Goal: Task Accomplishment & Management: Manage account settings

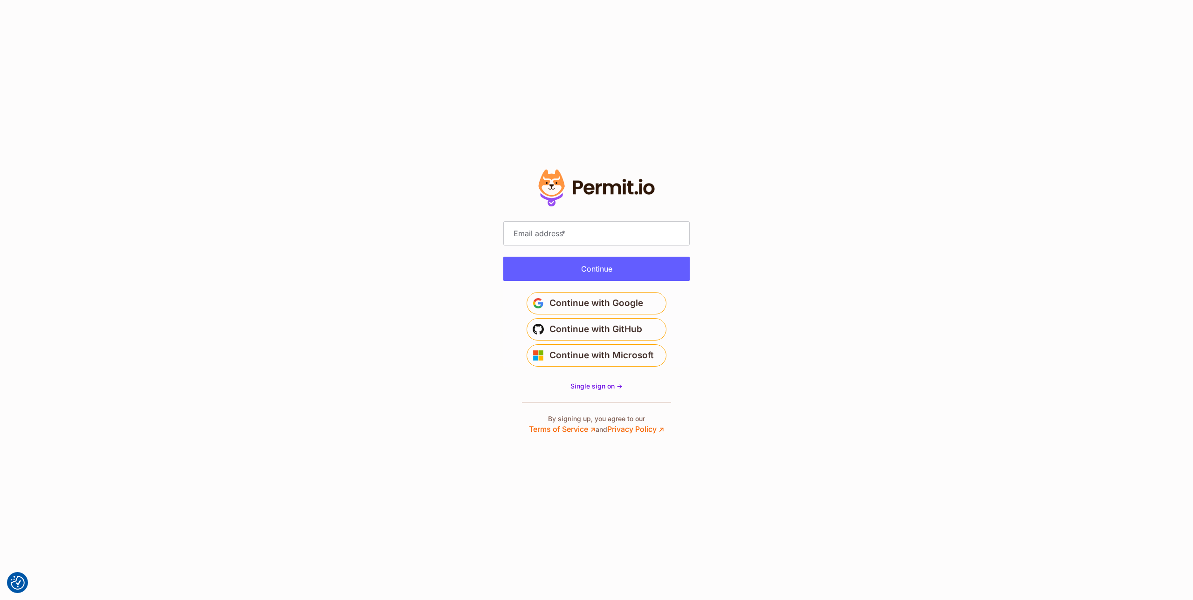
click at [541, 234] on label "Email address *" at bounding box center [539, 233] width 57 height 12
click at [541, 234] on input "Email address *" at bounding box center [596, 233] width 186 height 24
click at [546, 232] on input "Email address *" at bounding box center [596, 233] width 186 height 24
type input "**********"
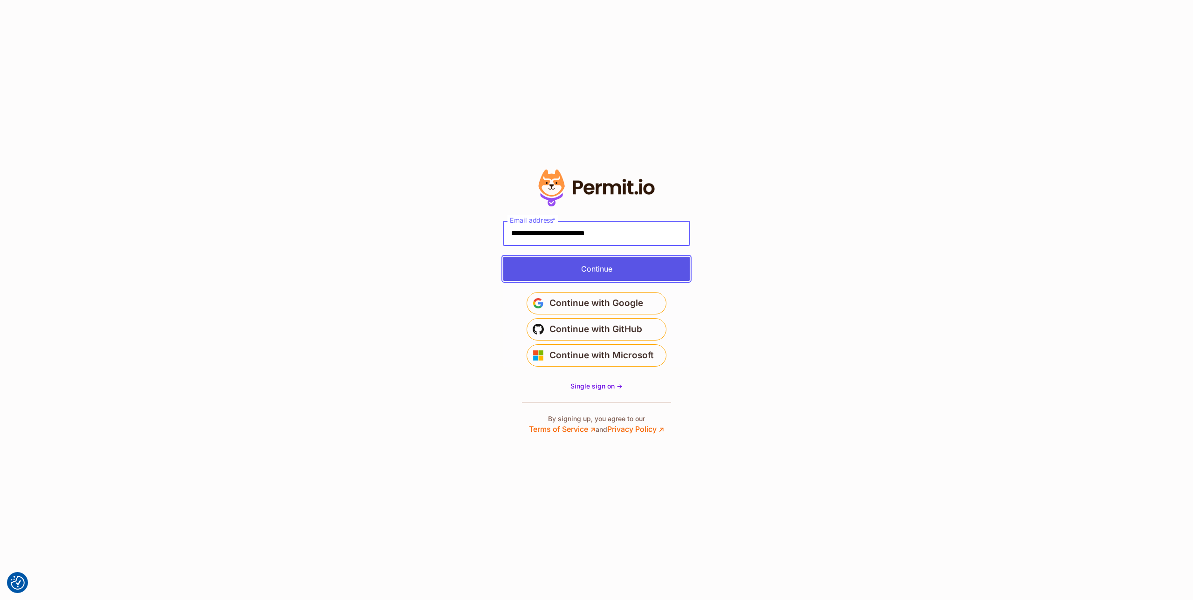
click at [626, 263] on button "Continue" at bounding box center [596, 269] width 186 height 24
click at [626, 263] on div "Continue" at bounding box center [596, 269] width 186 height 24
click at [656, 271] on div "Continue" at bounding box center [596, 269] width 186 height 24
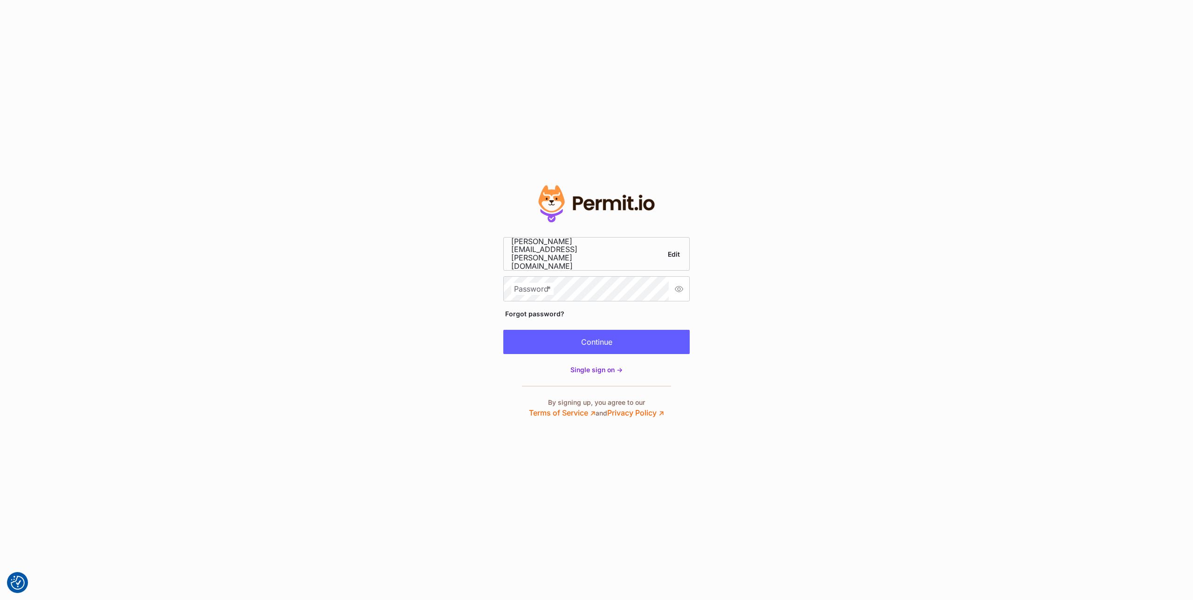
drag, startPoint x: 761, startPoint y: 212, endPoint x: 960, endPoint y: 129, distance: 215.1
click at [763, 211] on section "Edit" at bounding box center [596, 300] width 1193 height 600
click at [766, 270] on section "Edit" at bounding box center [596, 300] width 1193 height 600
click at [767, 267] on section "Edit" at bounding box center [596, 300] width 1193 height 600
click at [657, 334] on button "Continue" at bounding box center [596, 342] width 186 height 24
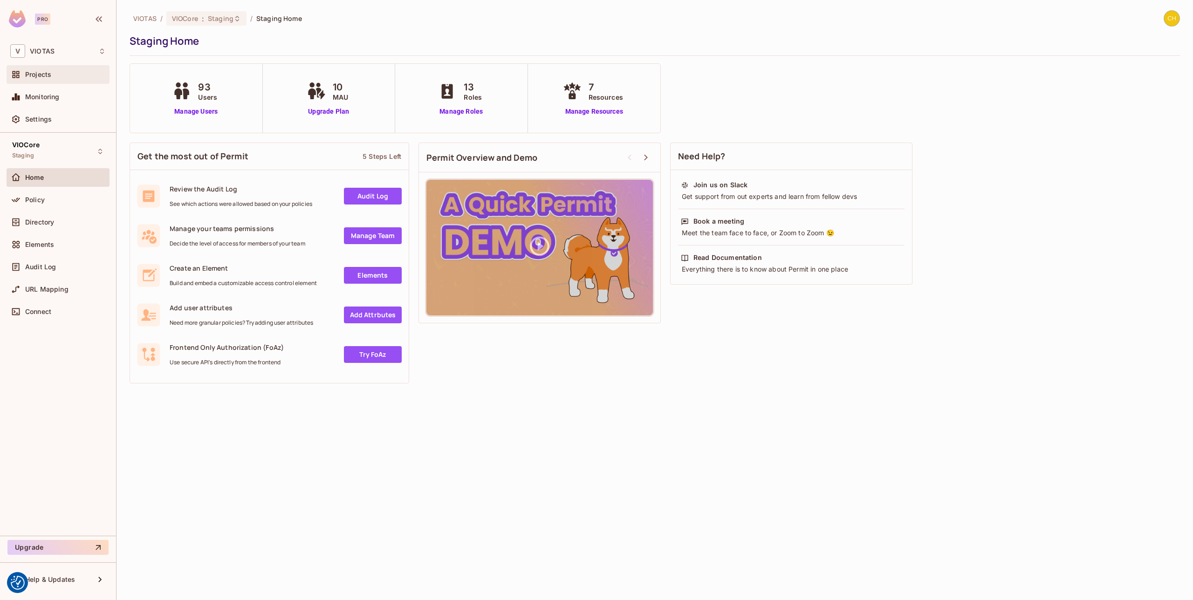
click at [54, 73] on div "Projects" at bounding box center [65, 74] width 81 height 7
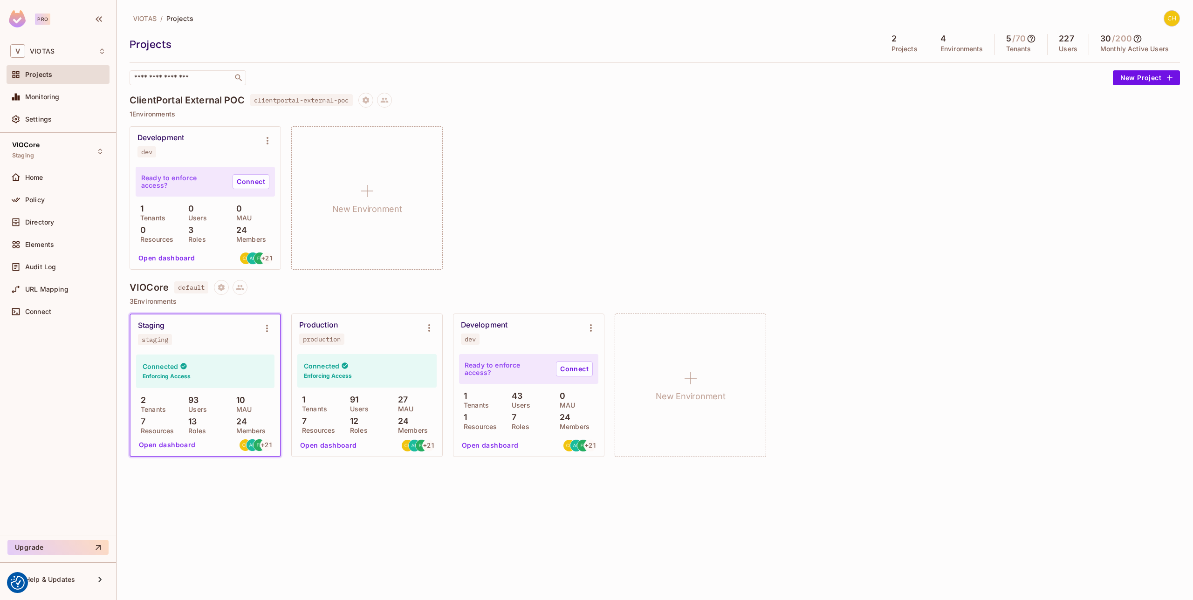
click at [223, 113] on p "1 Environments" at bounding box center [655, 113] width 1050 height 7
click at [204, 99] on h4 "ClientPortal External POC" at bounding box center [187, 100] width 115 height 11
click at [367, 102] on icon "Project settings" at bounding box center [366, 100] width 8 height 8
click at [576, 110] on div at bounding box center [596, 300] width 1193 height 600
click at [183, 100] on h4 "ClientPortal External POC" at bounding box center [187, 100] width 115 height 11
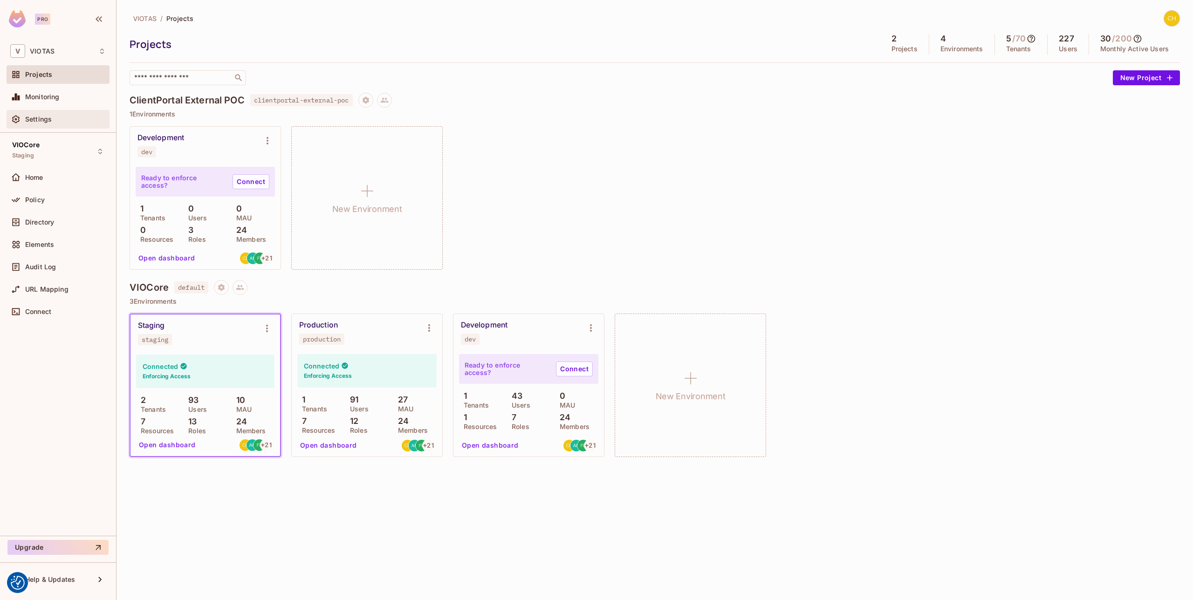
click at [56, 121] on div "Settings" at bounding box center [65, 119] width 81 height 7
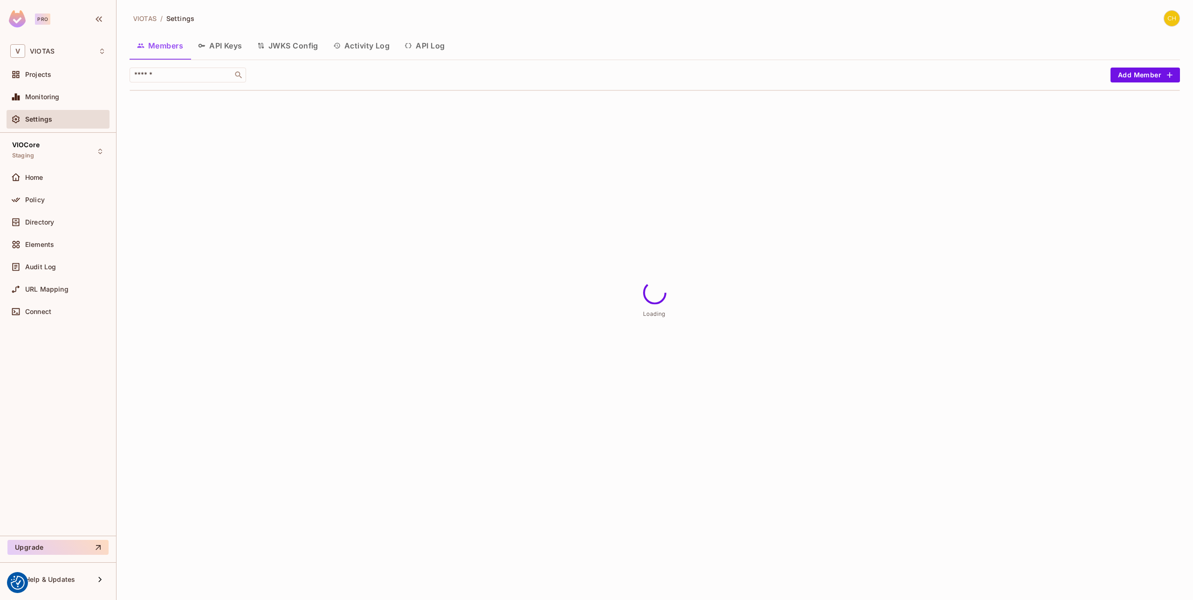
click at [217, 36] on button "API Keys" at bounding box center [220, 45] width 59 height 23
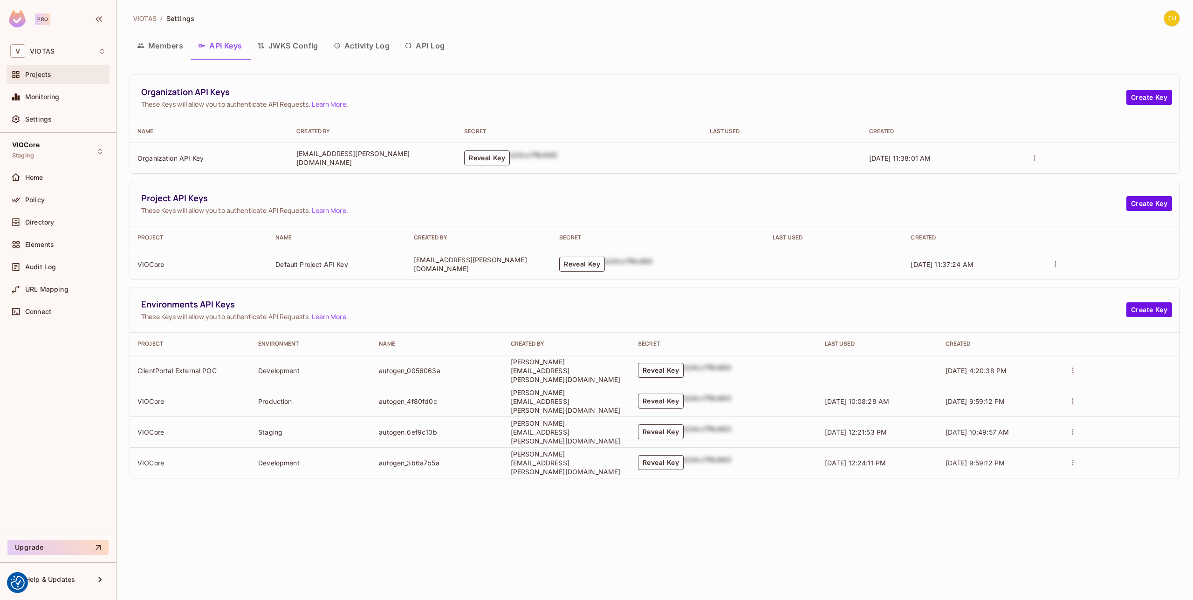
click at [56, 82] on div "Projects" at bounding box center [58, 74] width 103 height 19
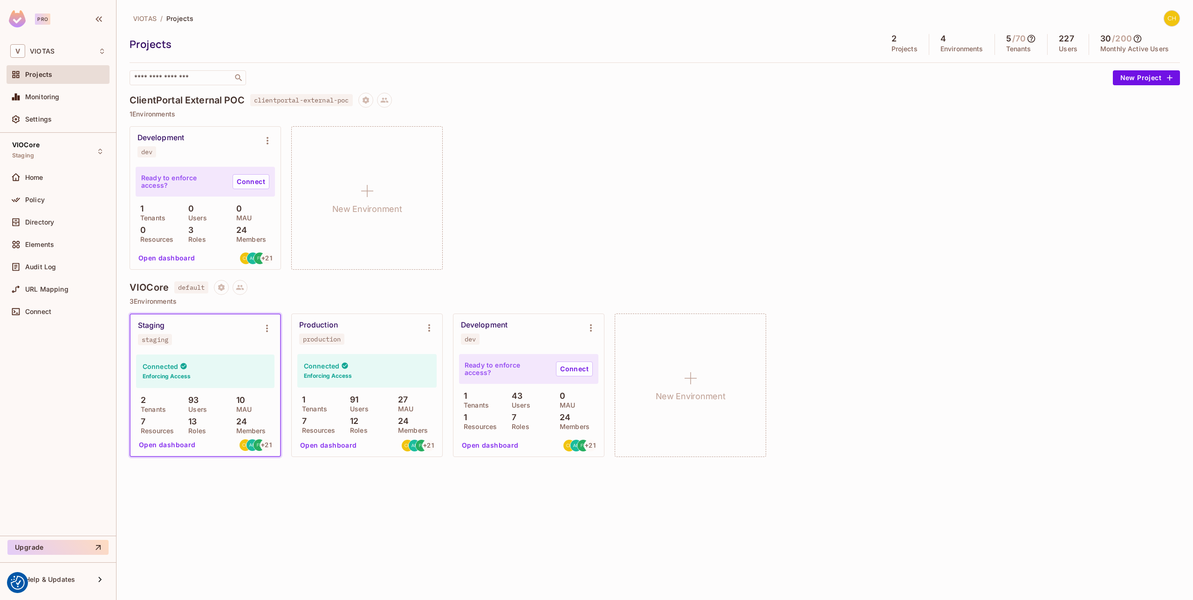
click at [160, 252] on button "Open dashboard" at bounding box center [167, 258] width 64 height 15
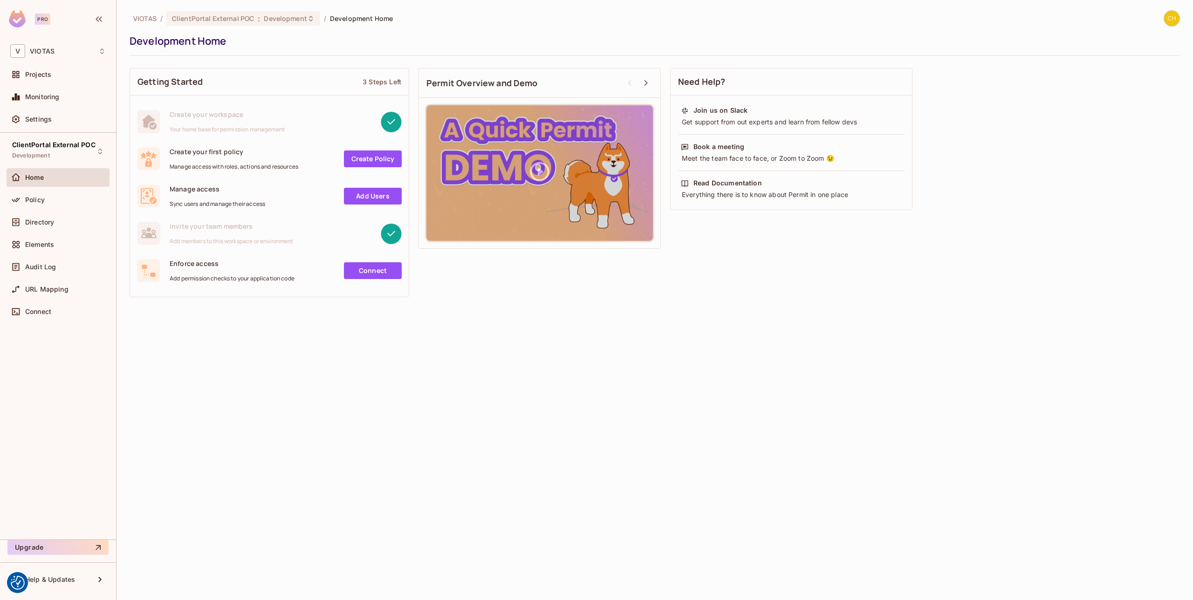
click at [50, 108] on div "Monitoring" at bounding box center [58, 99] width 103 height 22
click at [49, 117] on span "Settings" at bounding box center [38, 119] width 27 height 7
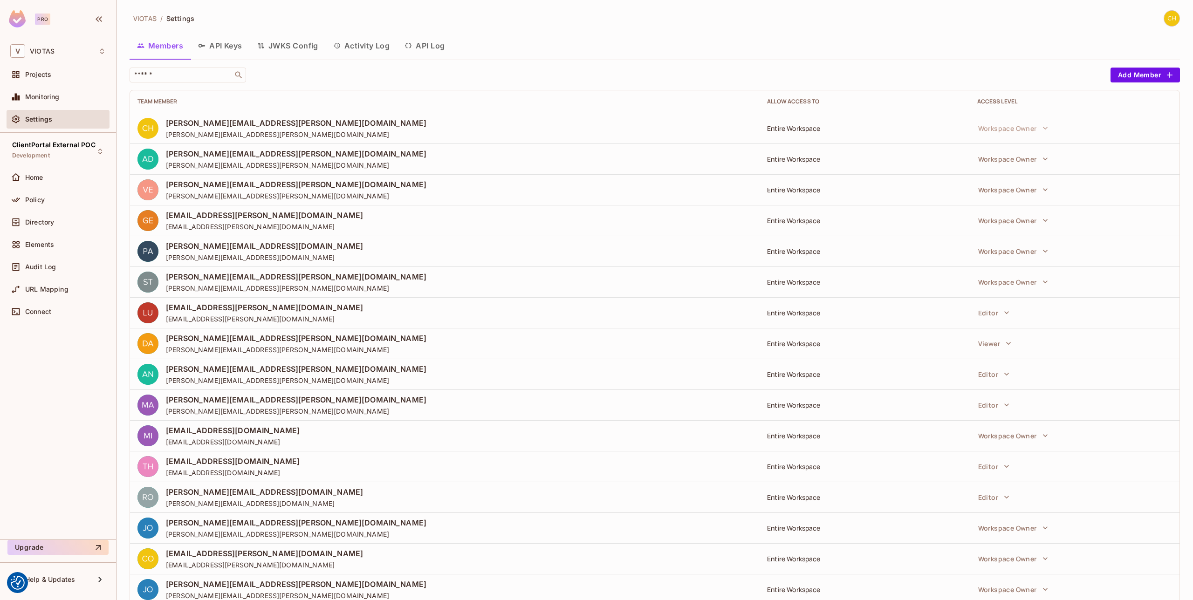
click at [217, 47] on button "API Keys" at bounding box center [220, 45] width 59 height 23
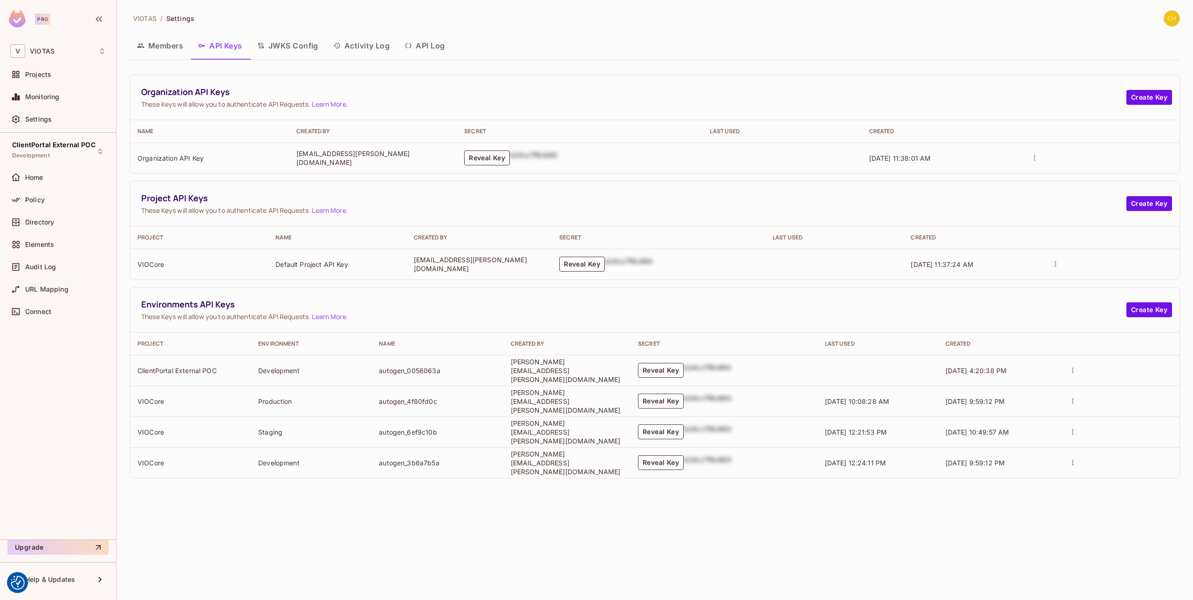
click at [217, 47] on div "VIOTAS / Settings Members API Keys JWKS Config Activity Log API Log Organizatio…" at bounding box center [654, 300] width 1076 height 600
click at [683, 367] on button "Reveal Key" at bounding box center [661, 370] width 46 height 15
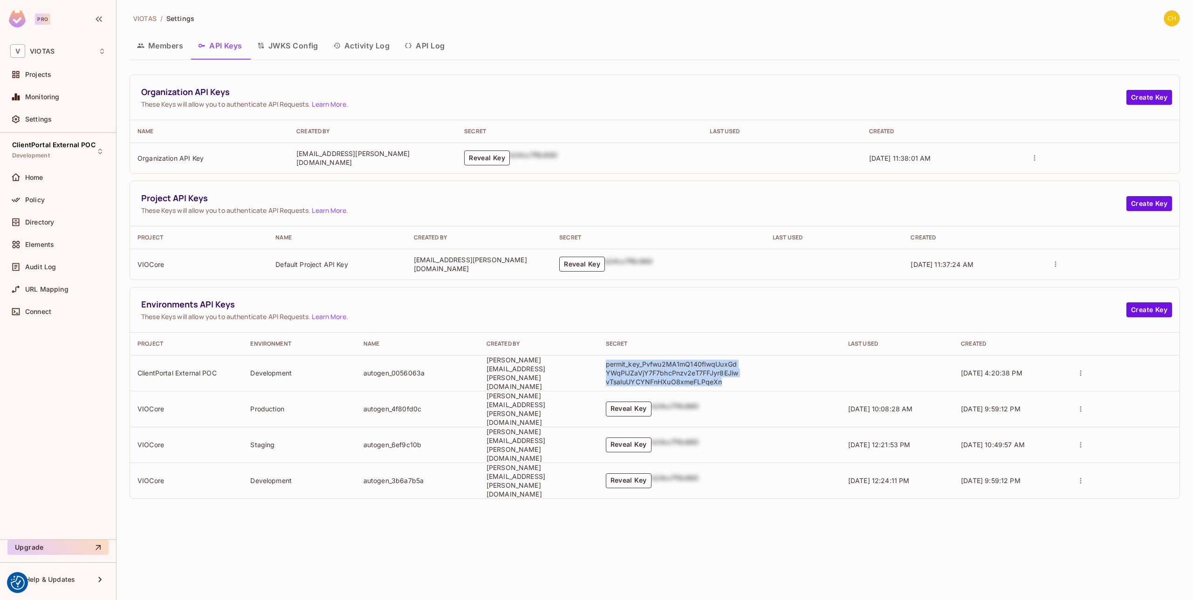
drag, startPoint x: 748, startPoint y: 381, endPoint x: 629, endPoint y: 360, distance: 120.7
click at [629, 360] on p "permit_key_Pvfwu2MA1mQ140fIwqUuxGdYWqPlJZaVjY7F7bhcPnzv2eT7FFJyr8EJiwvTsaIuUYCY…" at bounding box center [673, 373] width 135 height 27
copy p "permit_key_Pvfwu2MA1mQ140fIwqUuxGdYWqPlJZaVjY7F7bhcPnzv2eT7FFJyr8EJiwvTsaIuUYCY…"
click at [708, 321] on div "Environments API Keys These Keys will allow you to authenticate API Requests. L…" at bounding box center [654, 309] width 1049 height 45
click at [55, 71] on div "Projects" at bounding box center [65, 74] width 81 height 7
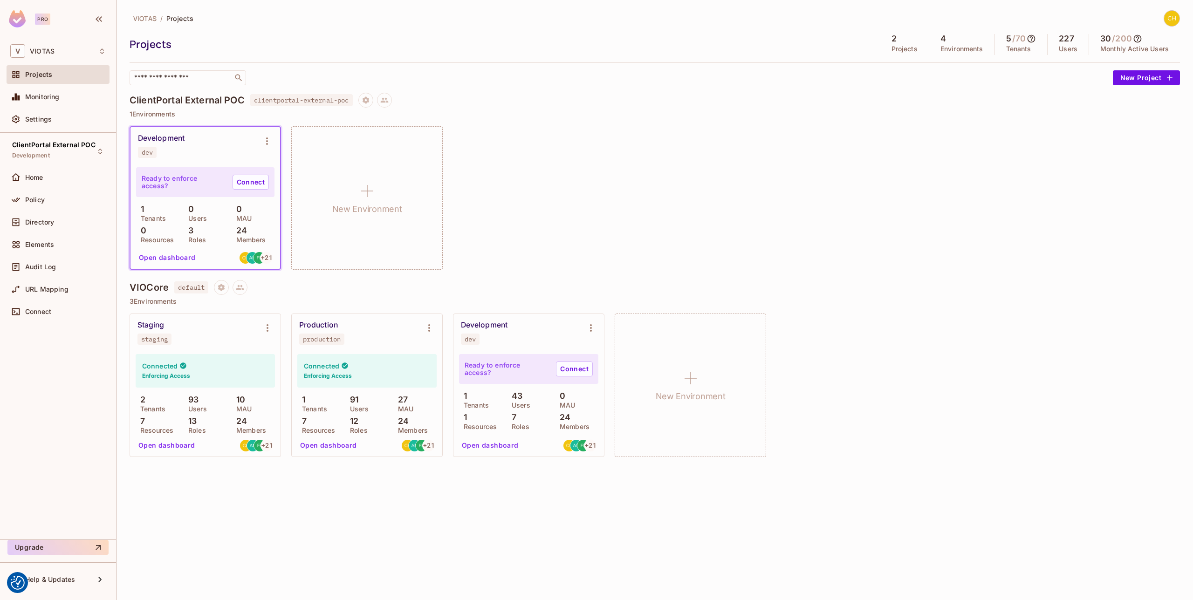
click at [294, 103] on span "clientportal-external-poc" at bounding box center [301, 100] width 102 height 12
click at [295, 101] on span "clientportal-external-poc" at bounding box center [301, 100] width 102 height 12
click at [329, 99] on span "clientportal-external-poc" at bounding box center [301, 100] width 102 height 12
drag, startPoint x: 353, startPoint y: 99, endPoint x: 251, endPoint y: 96, distance: 102.5
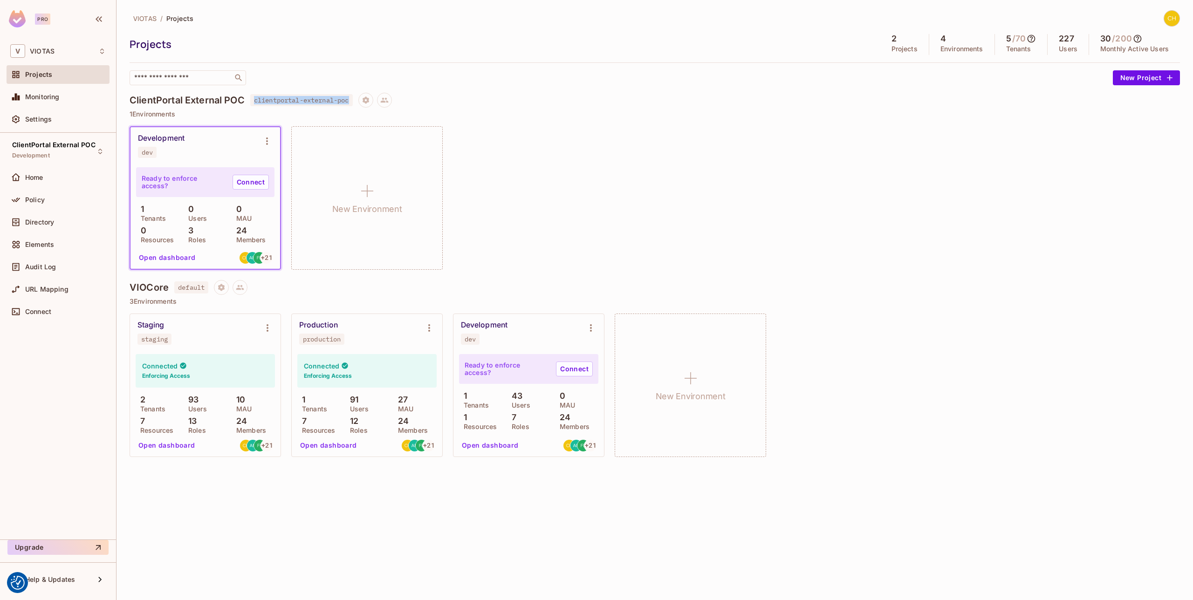
click at [251, 96] on span "clientportal-external-poc" at bounding box center [301, 100] width 102 height 12
copy span "clientportal-external-poc"
click at [587, 257] on div "Development dev Ready to enforce access? Connect 1 Tenants 0 Users 0 MAU 0 Reso…" at bounding box center [655, 197] width 1050 height 143
click at [60, 99] on div "Monitoring" at bounding box center [65, 96] width 81 height 7
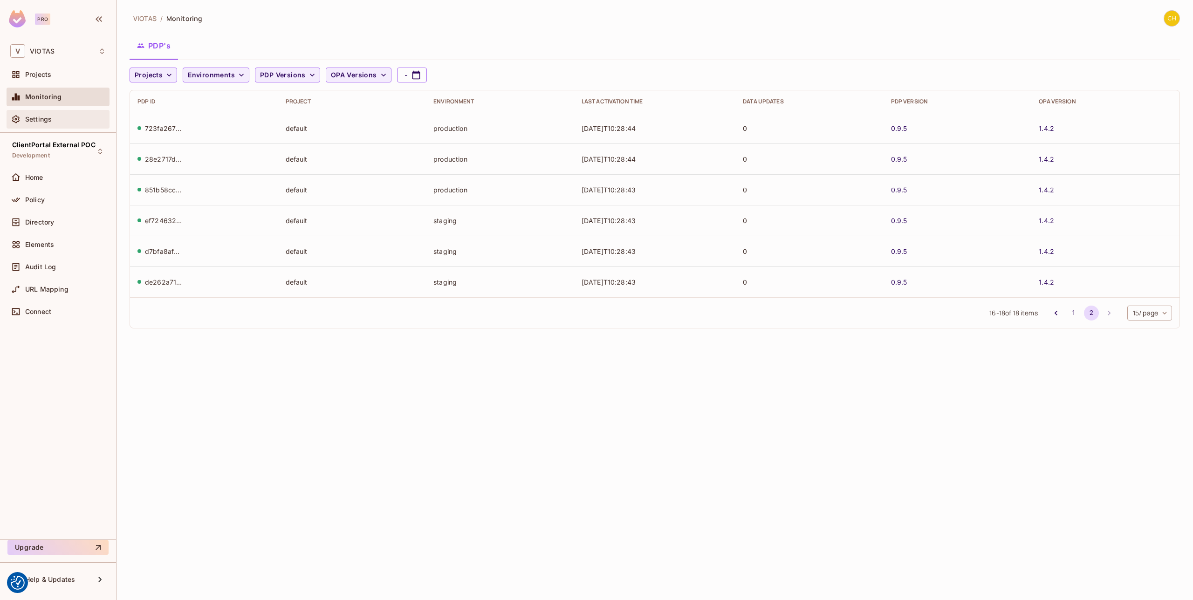
click at [52, 123] on div "Settings" at bounding box center [58, 119] width 96 height 11
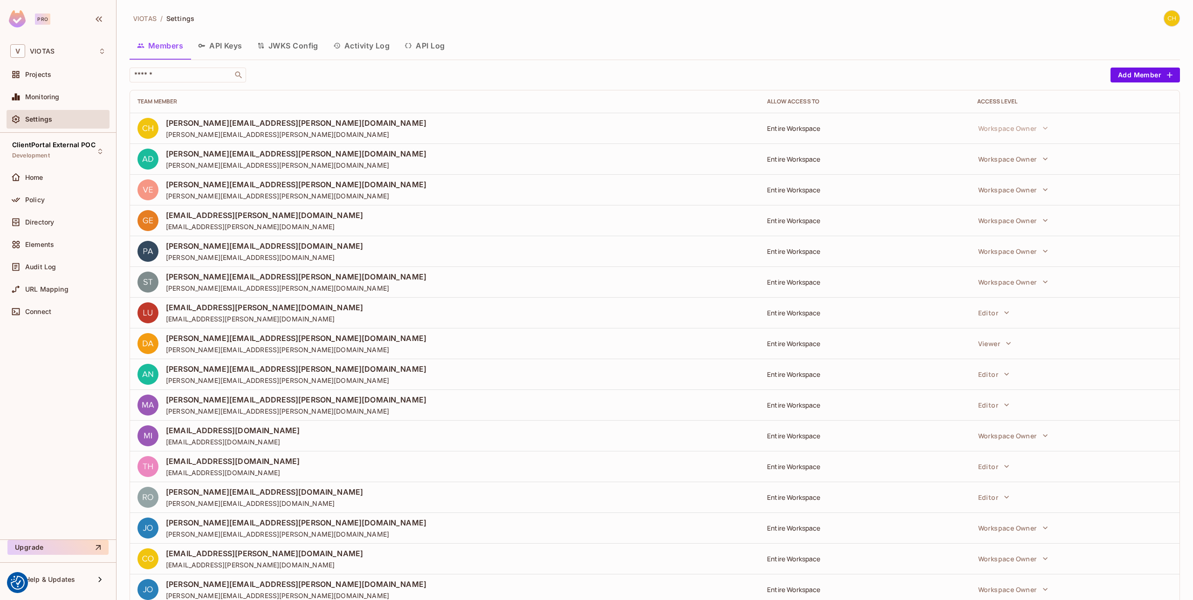
click at [231, 48] on button "API Keys" at bounding box center [220, 45] width 59 height 23
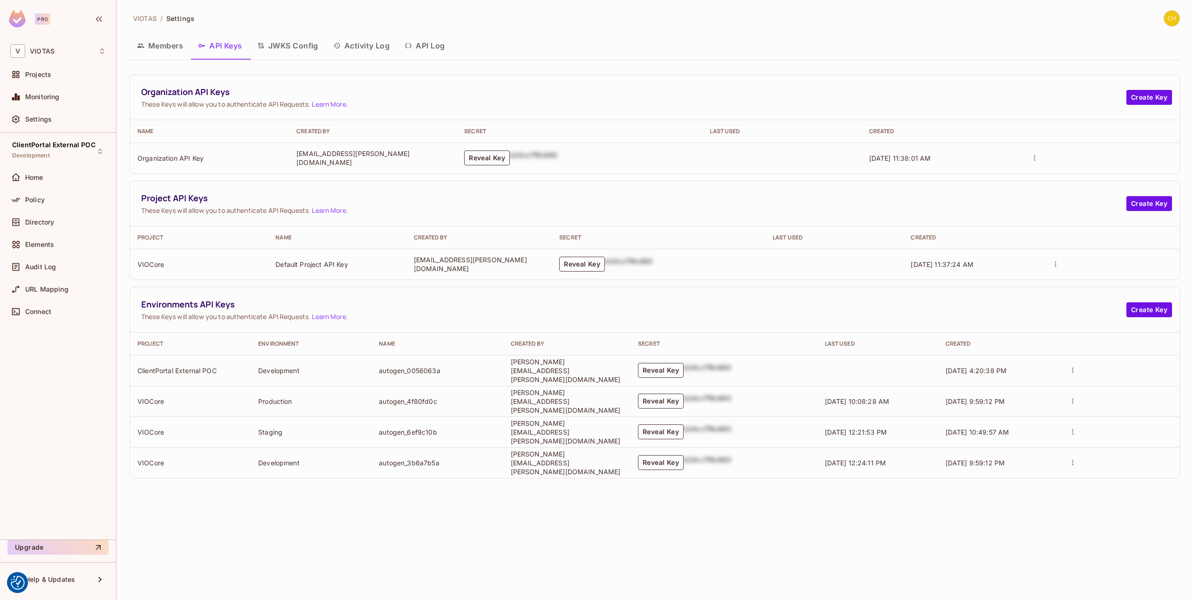
click at [423, 44] on button "API Log" at bounding box center [424, 45] width 55 height 23
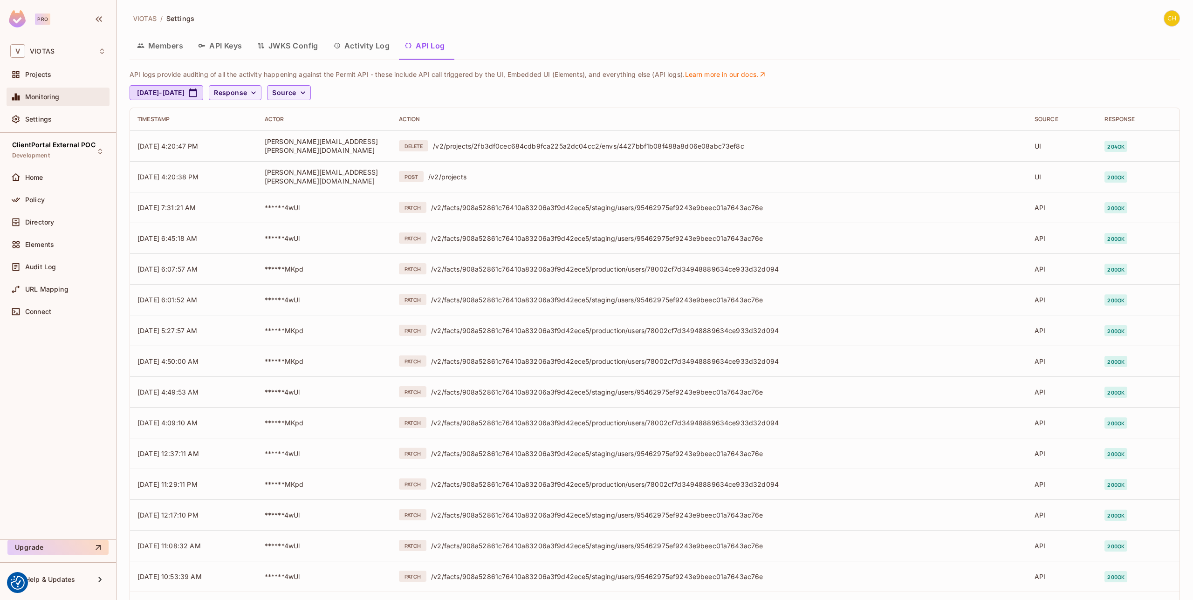
click at [71, 101] on div "Monitoring" at bounding box center [58, 96] width 96 height 11
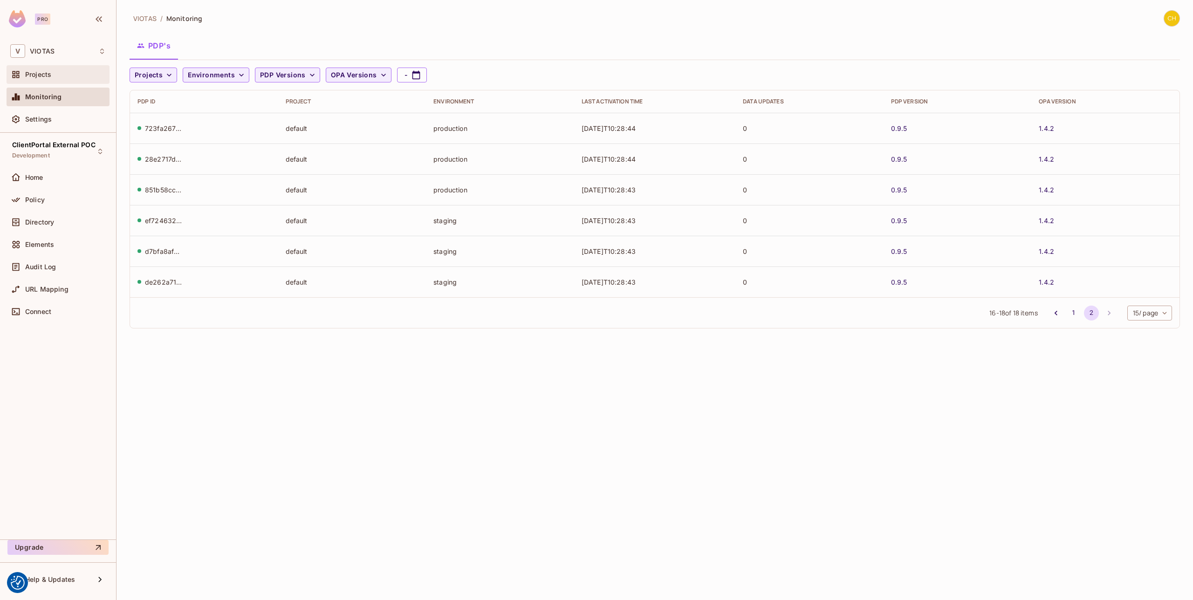
click at [68, 81] on div "Projects" at bounding box center [58, 74] width 103 height 19
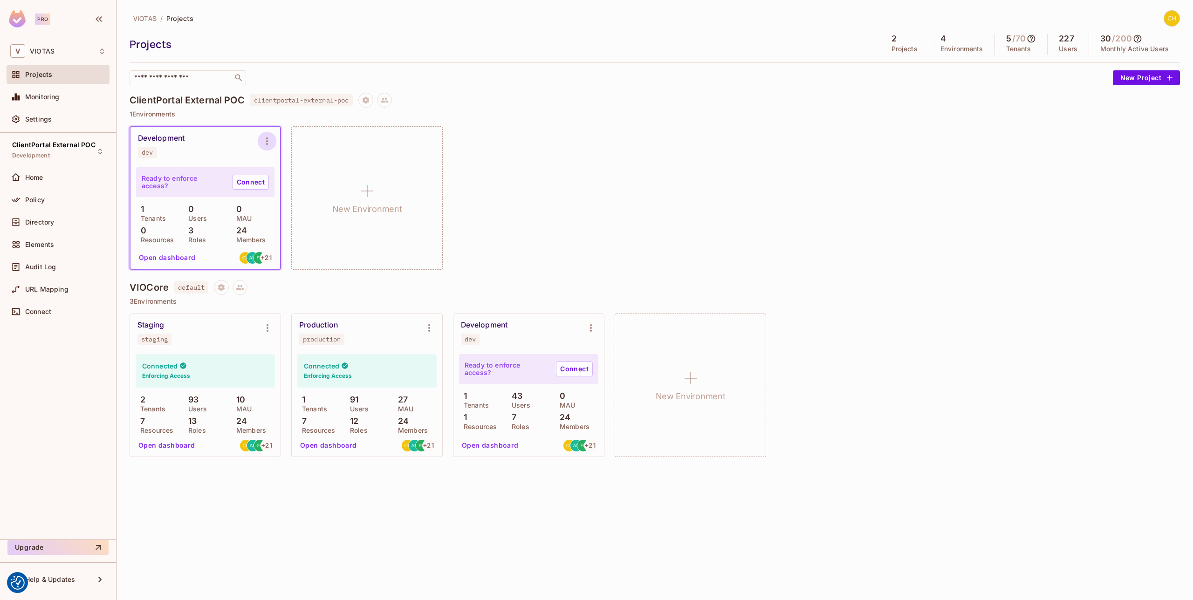
click at [264, 143] on icon "Environment settings" at bounding box center [266, 141] width 11 height 11
drag, startPoint x: 376, startPoint y: 103, endPoint x: 370, endPoint y: 103, distance: 5.6
click at [374, 103] on div at bounding box center [596, 300] width 1193 height 600
click at [369, 103] on icon "Project settings" at bounding box center [366, 100] width 8 height 8
click at [557, 148] on div at bounding box center [596, 300] width 1193 height 600
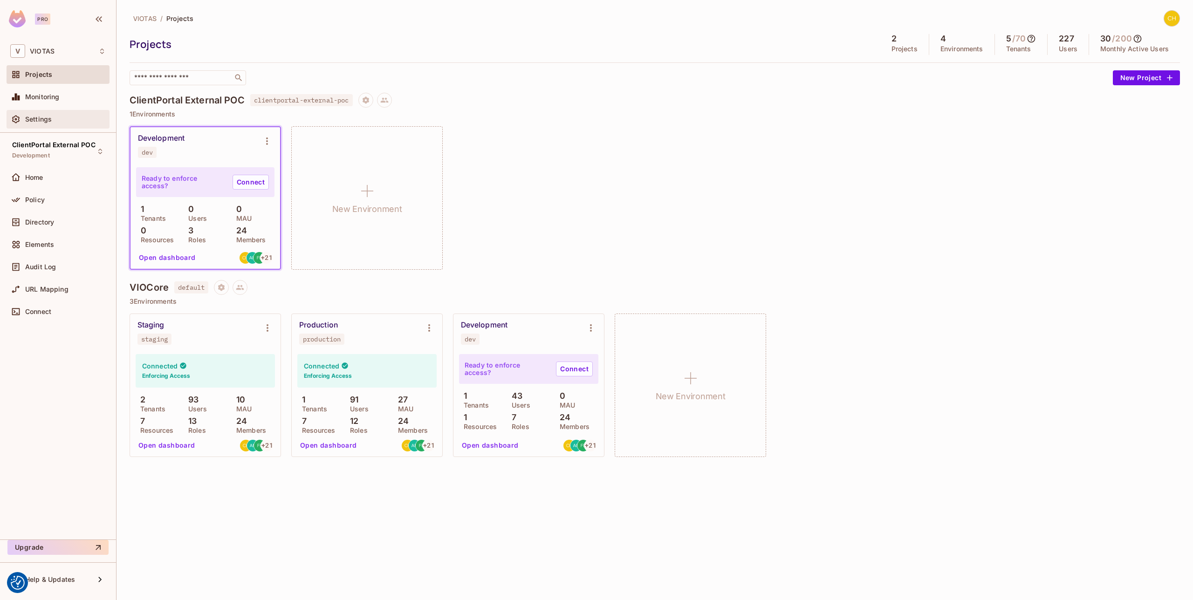
click at [63, 119] on div "Settings" at bounding box center [65, 119] width 81 height 7
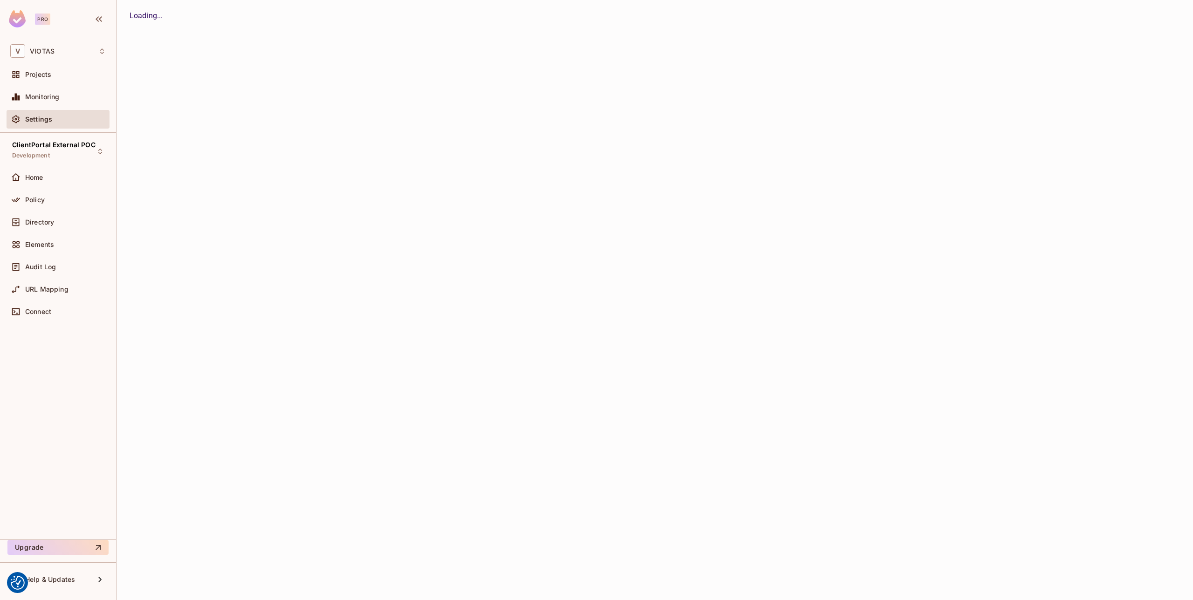
click at [63, 119] on div "Settings" at bounding box center [65, 119] width 81 height 7
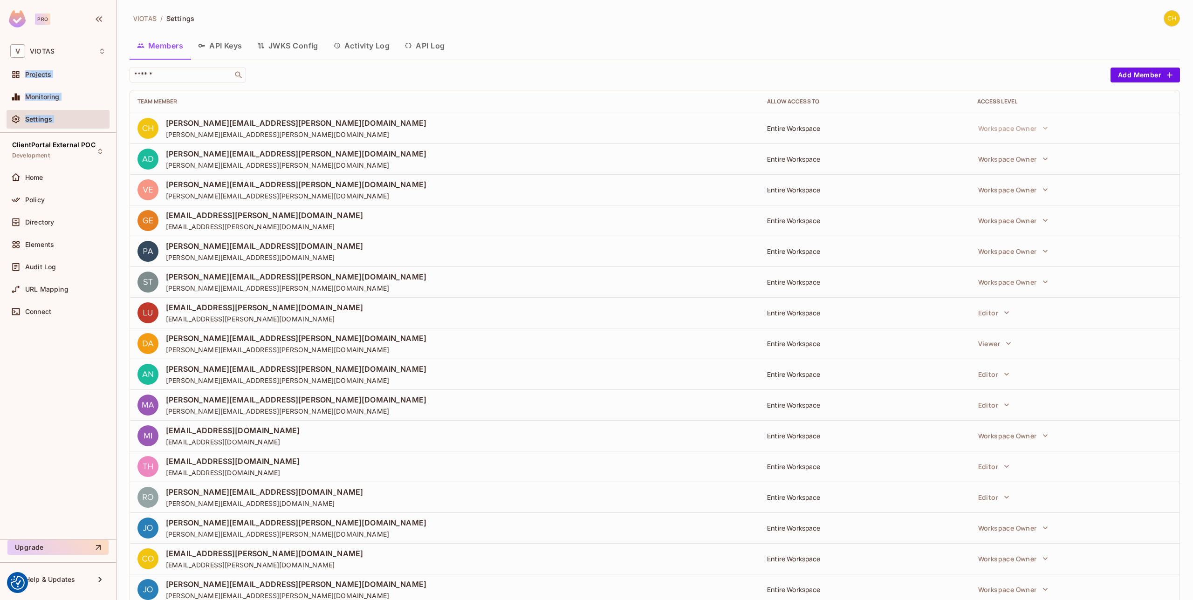
click at [223, 40] on button "API Keys" at bounding box center [220, 45] width 59 height 23
click at [223, 40] on div "VIOTAS / Settings Members API Keys JWKS Config Activity Log API Log ​ Add Membe…" at bounding box center [654, 300] width 1076 height 600
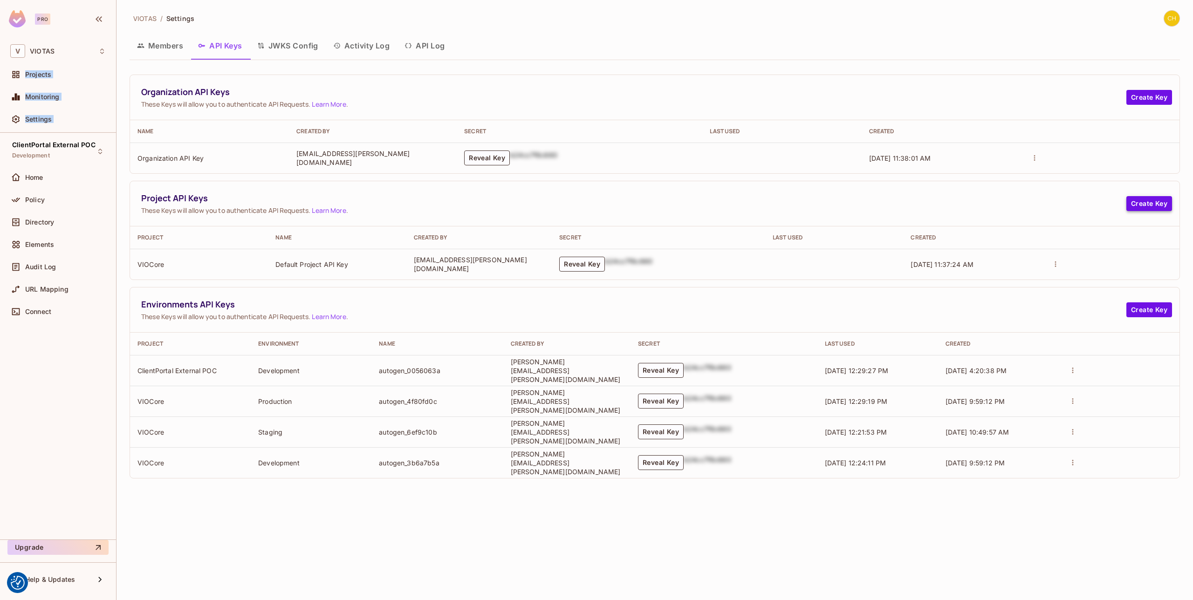
click at [1133, 204] on button "Create Key" at bounding box center [1149, 203] width 46 height 15
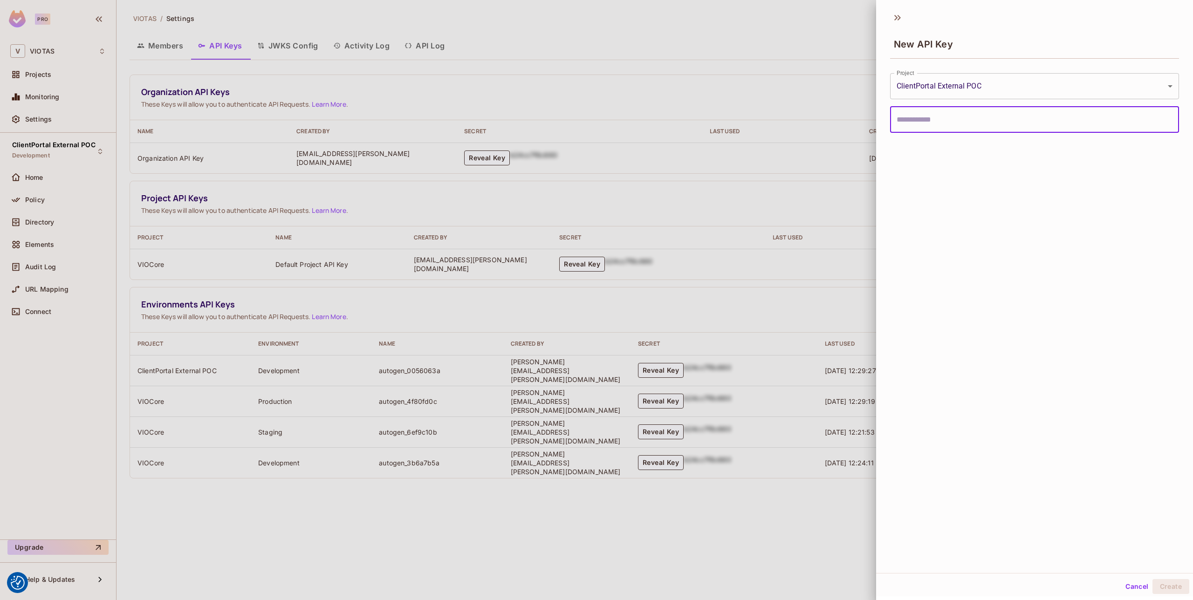
click at [964, 93] on body "We use cookies to enhance your browsing experience, serve personalized ads or c…" at bounding box center [596, 300] width 1193 height 600
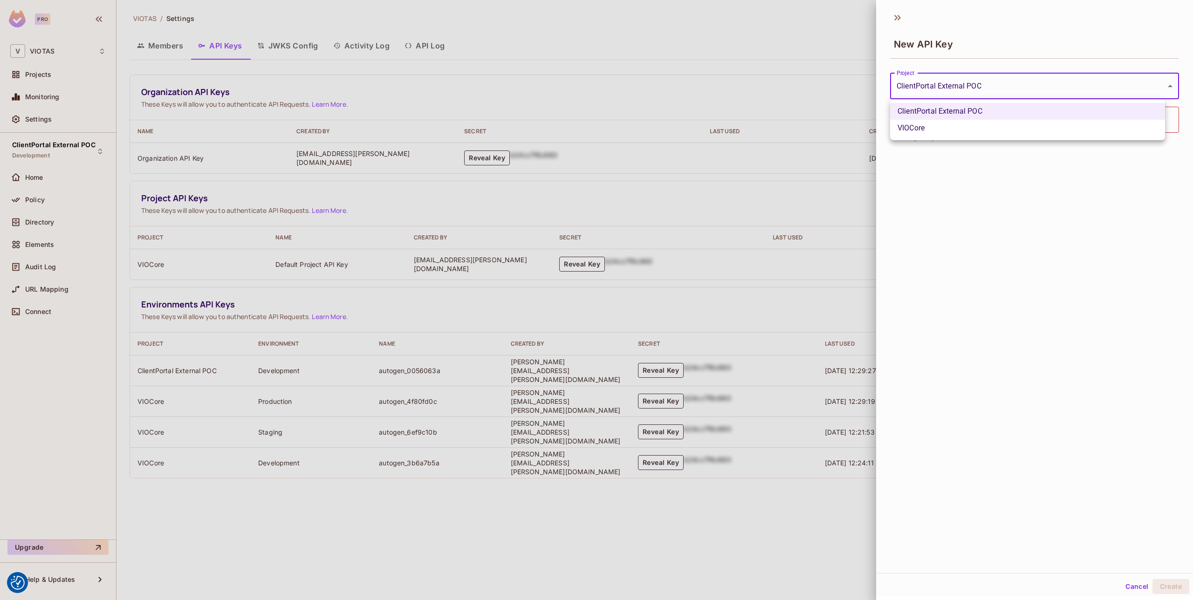
click at [945, 209] on div at bounding box center [596, 300] width 1193 height 600
click at [936, 121] on input "text" at bounding box center [1034, 120] width 289 height 26
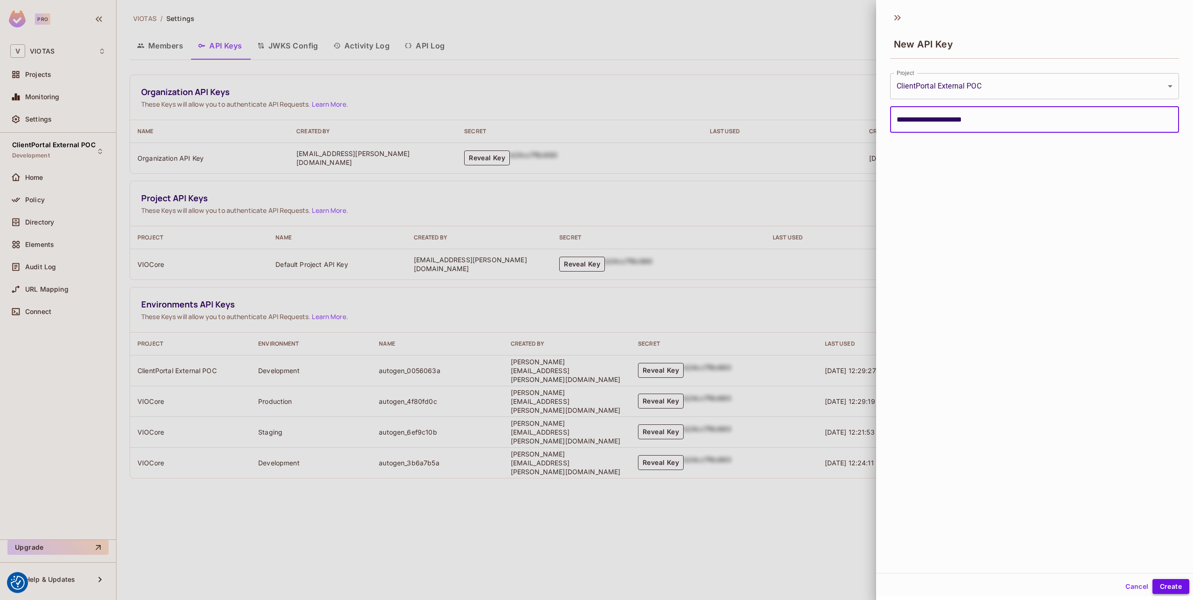
type input "**********"
click at [1159, 585] on button "Create" at bounding box center [1170, 586] width 37 height 15
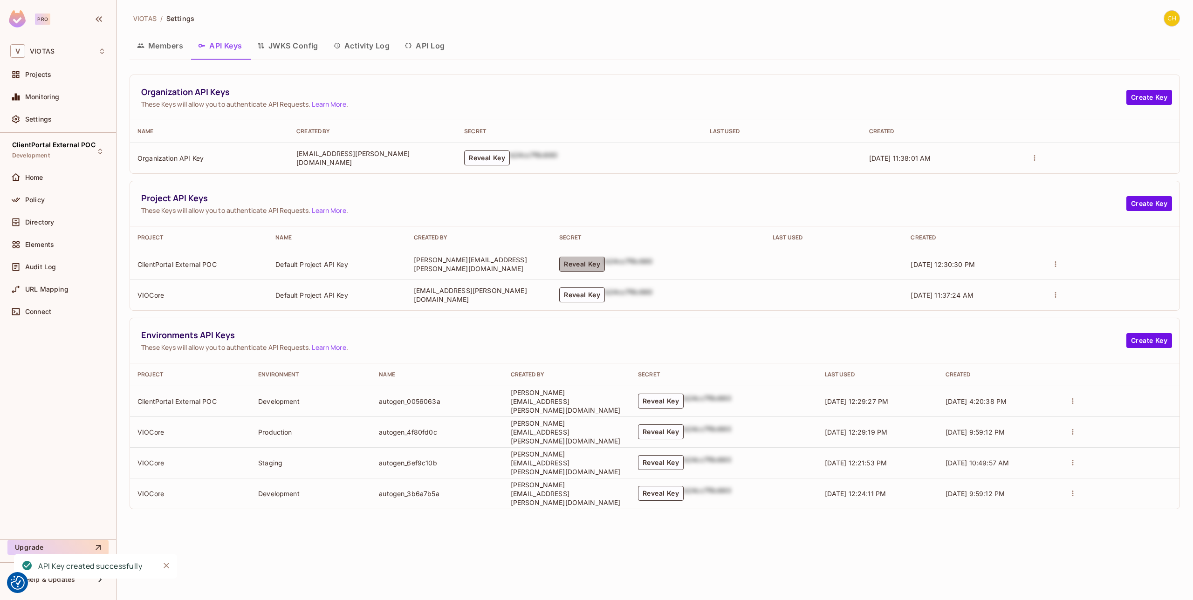
click at [605, 264] on button "Reveal Key" at bounding box center [582, 264] width 46 height 15
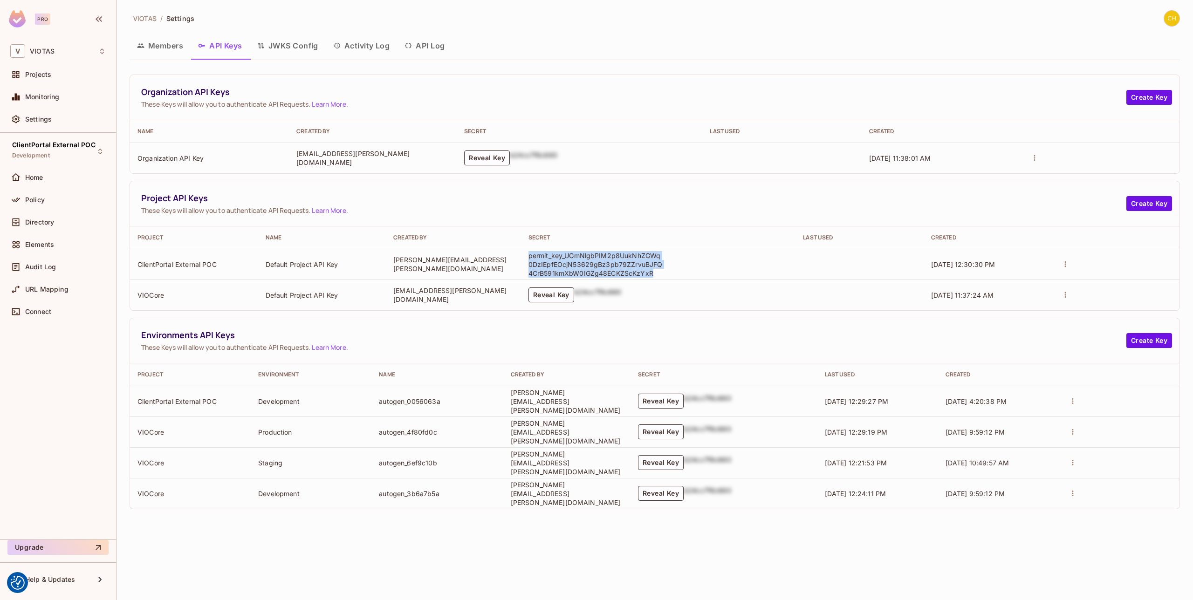
drag, startPoint x: 696, startPoint y: 275, endPoint x: 560, endPoint y: 253, distance: 137.4
click at [560, 253] on td "permit_key_UGmNlgbPIM2p8UukNhZGWq0DzIEpfEOcjN53629gBz3pb79ZZrvuBJFQ4CrB591kmXbW…" at bounding box center [658, 264] width 274 height 31
copy p "permit_key_UGmNlgbPIM2p8UukNhZGWq0DzIEpfEOcjN53629gBz3pb79ZZrvuBJFQ4CrB591kmXbW…"
click at [684, 209] on span "These Keys will allow you to authenticate API Requests. Learn More ." at bounding box center [633, 210] width 985 height 9
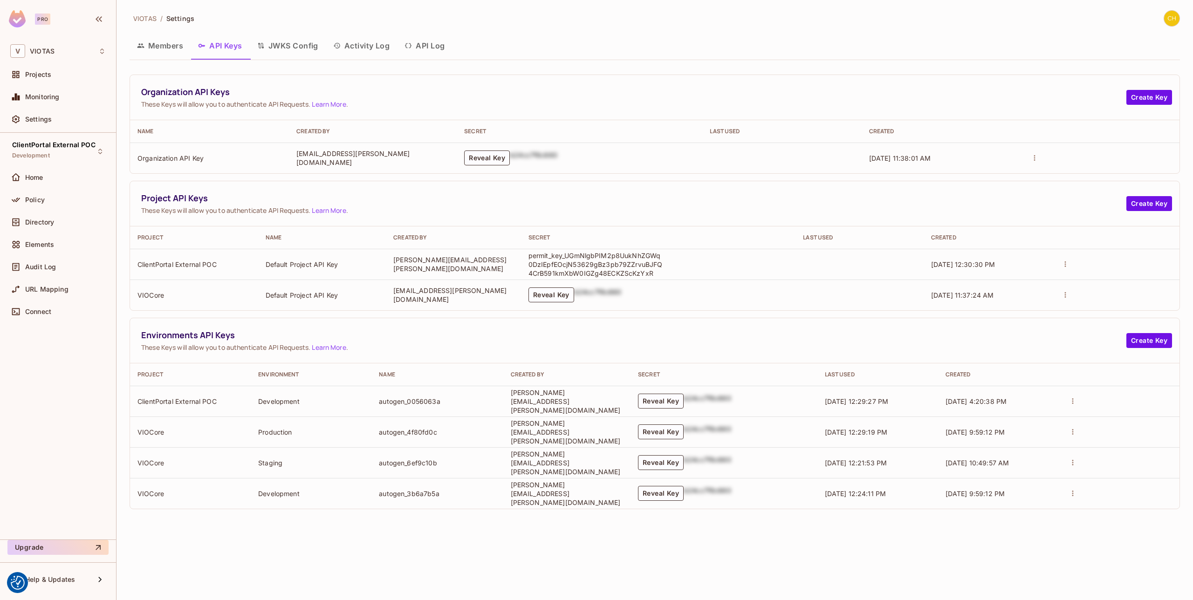
click at [432, 199] on span "Project API Keys" at bounding box center [633, 198] width 985 height 12
click at [524, 54] on div "Members API Keys JWKS Config Activity Log API Log" at bounding box center [655, 45] width 1050 height 23
click at [61, 178] on div "Home" at bounding box center [65, 177] width 81 height 7
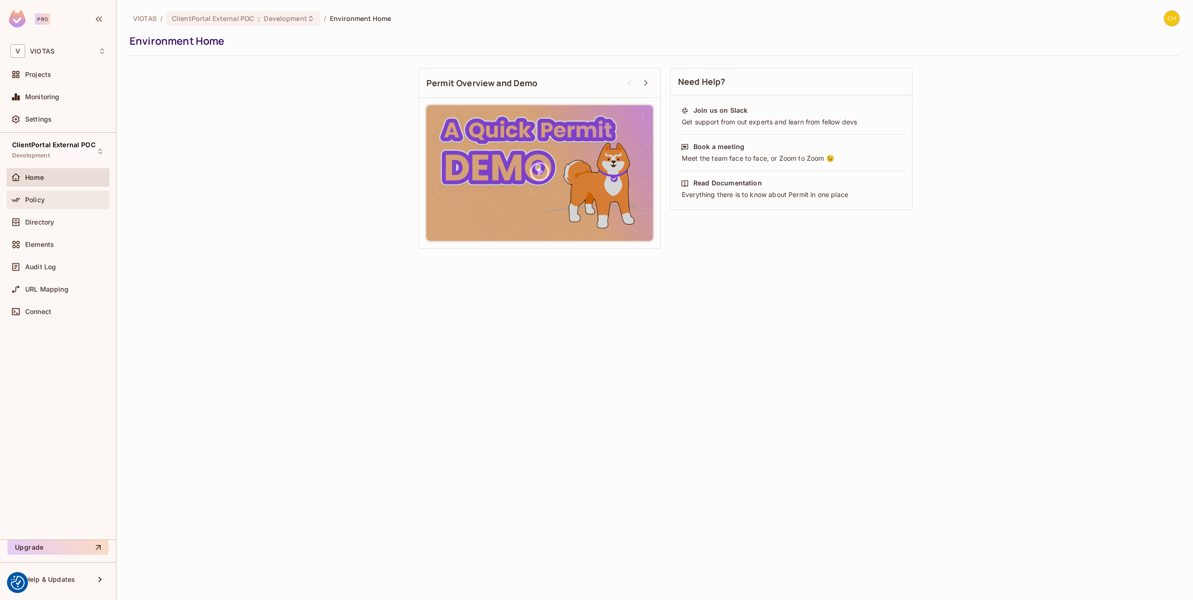
click at [62, 198] on div "Policy" at bounding box center [65, 199] width 81 height 7
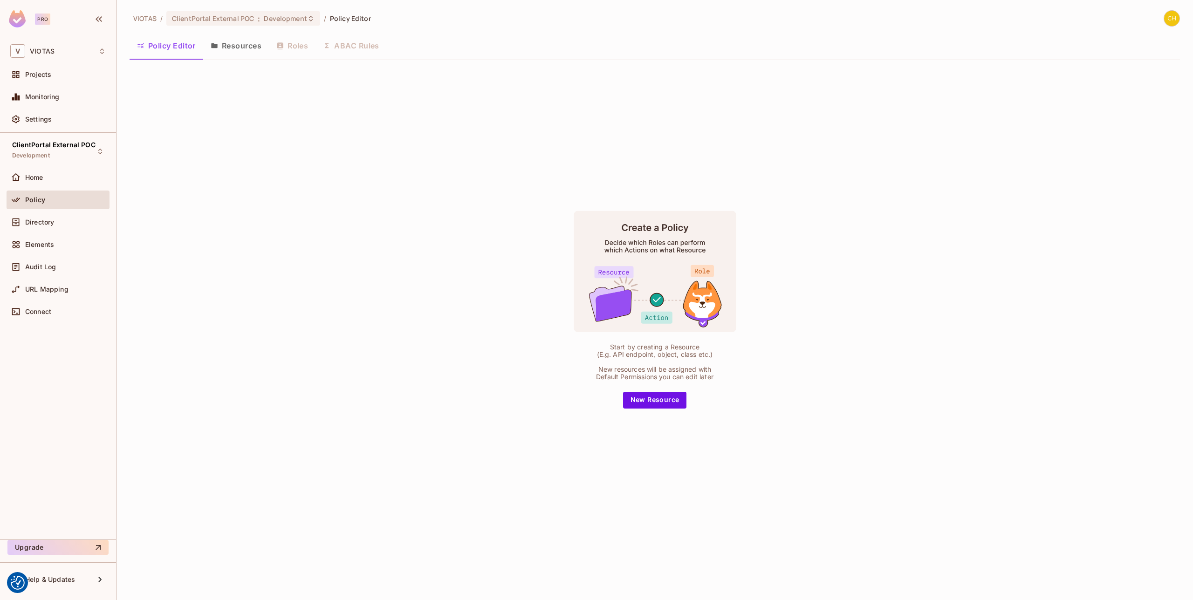
click at [251, 43] on button "Resources" at bounding box center [236, 45] width 66 height 23
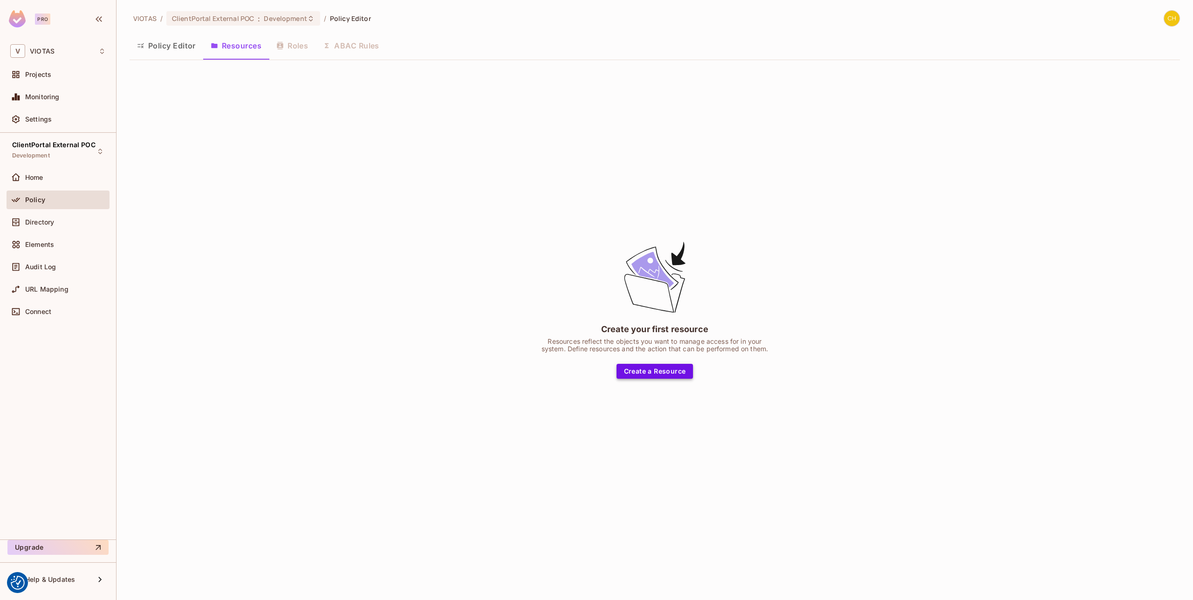
click at [655, 369] on button "Create a Resource" at bounding box center [654, 371] width 77 height 15
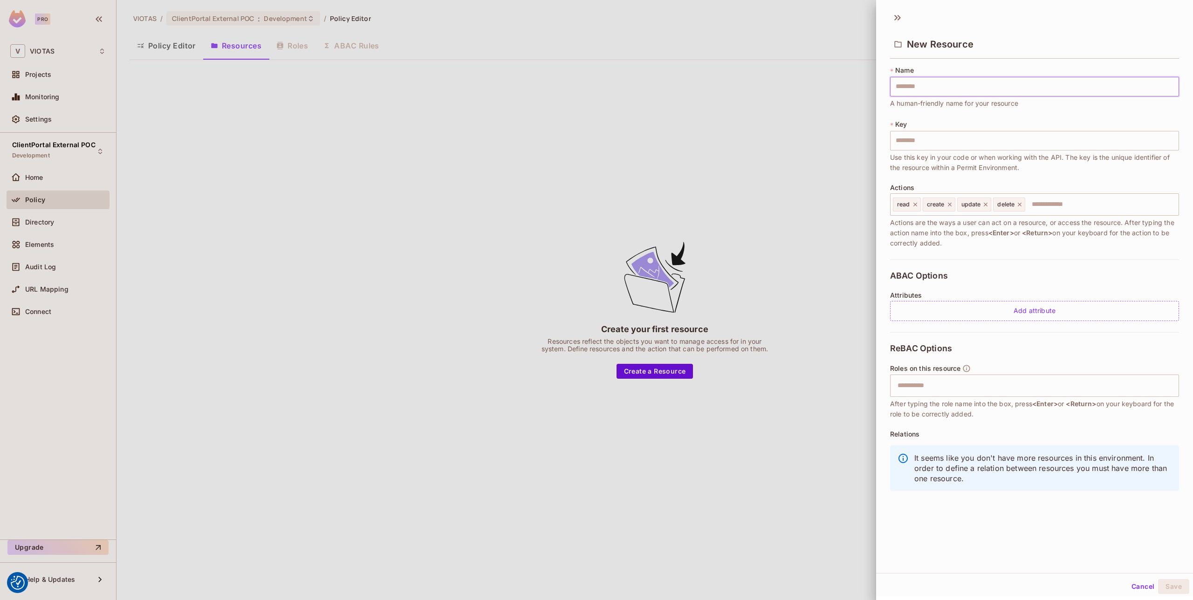
click at [918, 93] on input "text" at bounding box center [1034, 87] width 289 height 20
type input "*"
type input "**"
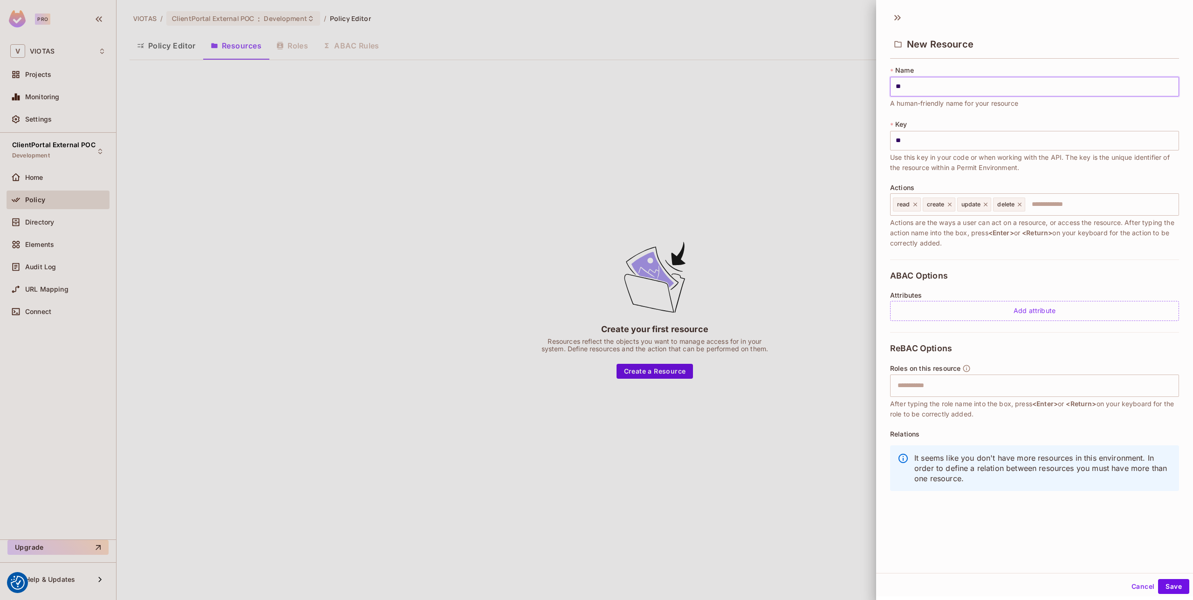
type input "***"
type input "****"
type input "***"
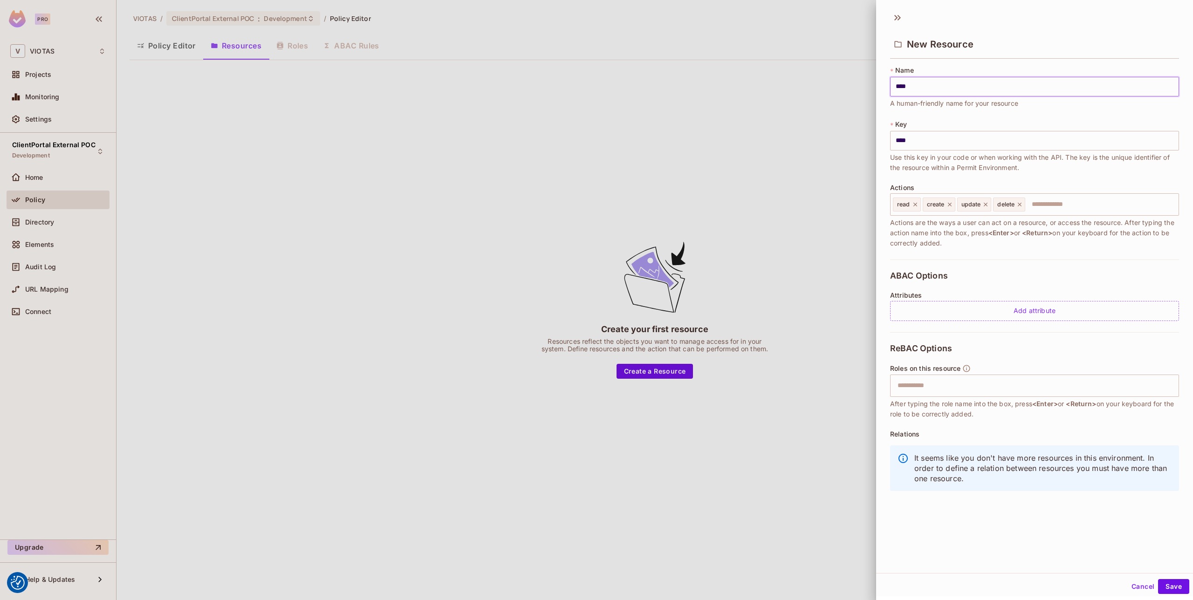
type input "***"
type input "**"
type input "*"
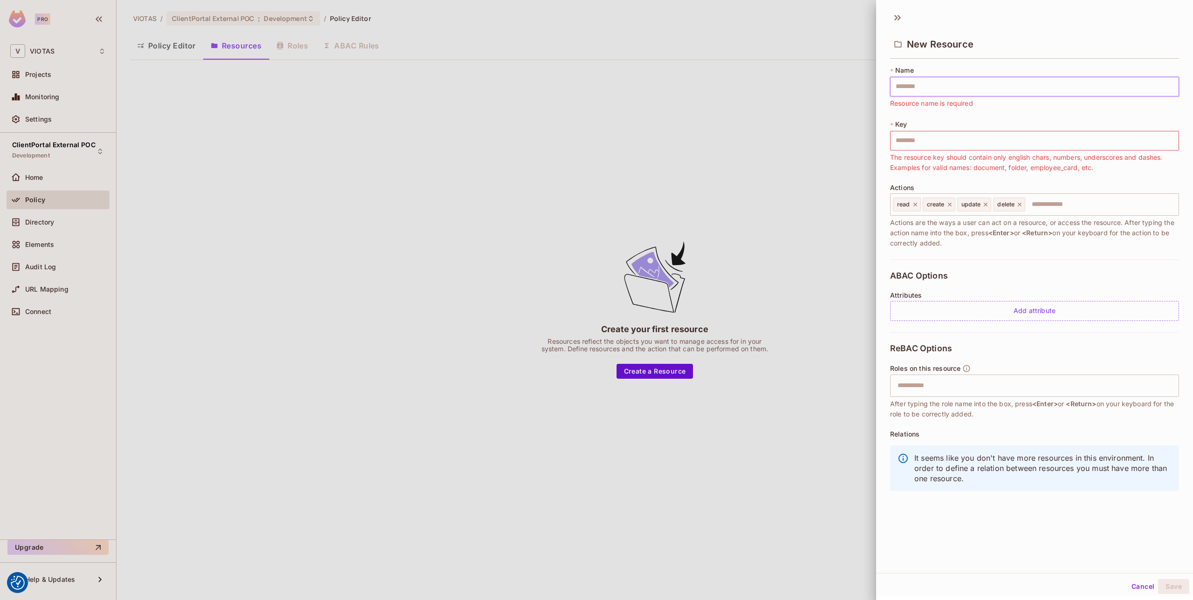
type input "*"
type input "**"
type input "***"
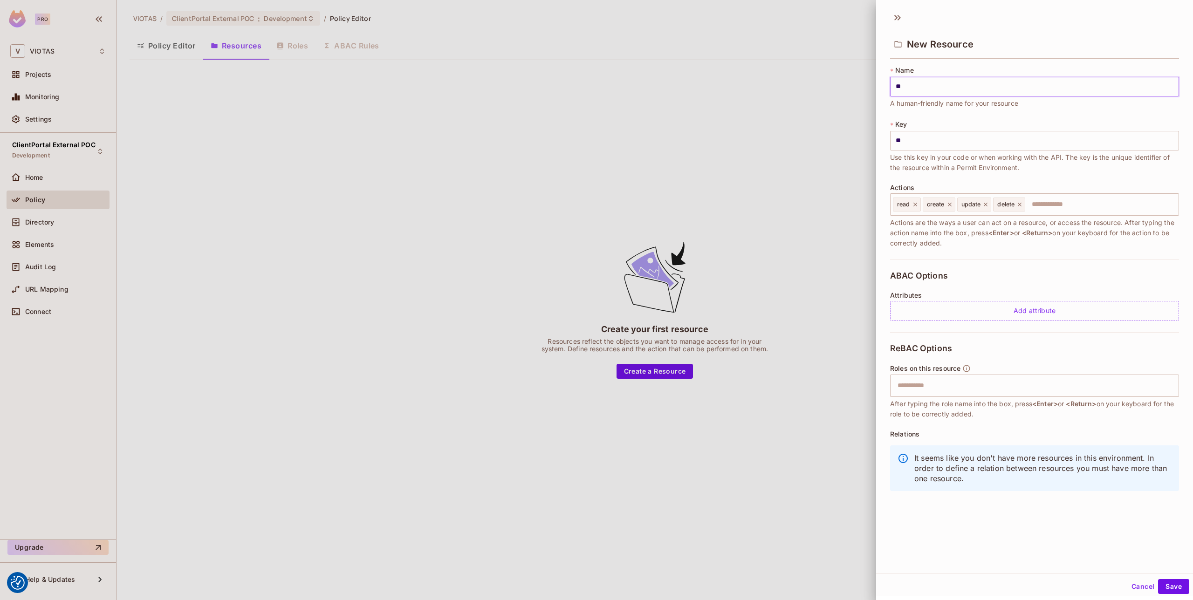
type input "***"
type input "****"
click at [1043, 171] on span "Use this key in your code or when working with the API. The key is the unique i…" at bounding box center [1034, 162] width 289 height 20
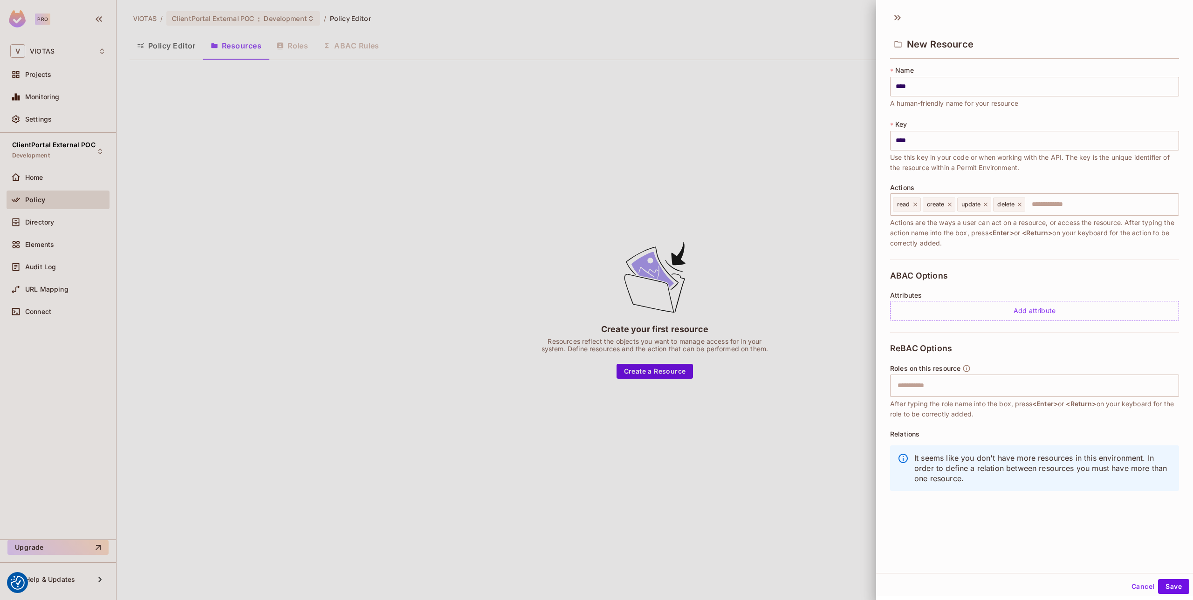
click at [951, 248] on span "Actions are the ways a user can act on a resource, or access the resource. Afte…" at bounding box center [1034, 233] width 289 height 31
drag, startPoint x: 928, startPoint y: 145, endPoint x: 839, endPoint y: 139, distance: 89.7
click at [839, 139] on div "New Resource * Name **** ​ A human-friendly name for your resource * Key **** ​…" at bounding box center [596, 300] width 1193 height 600
type input "****"
click at [1015, 124] on div "* Key **** ​ Use this key in your code or when working with the API. The key is…" at bounding box center [1034, 146] width 289 height 53
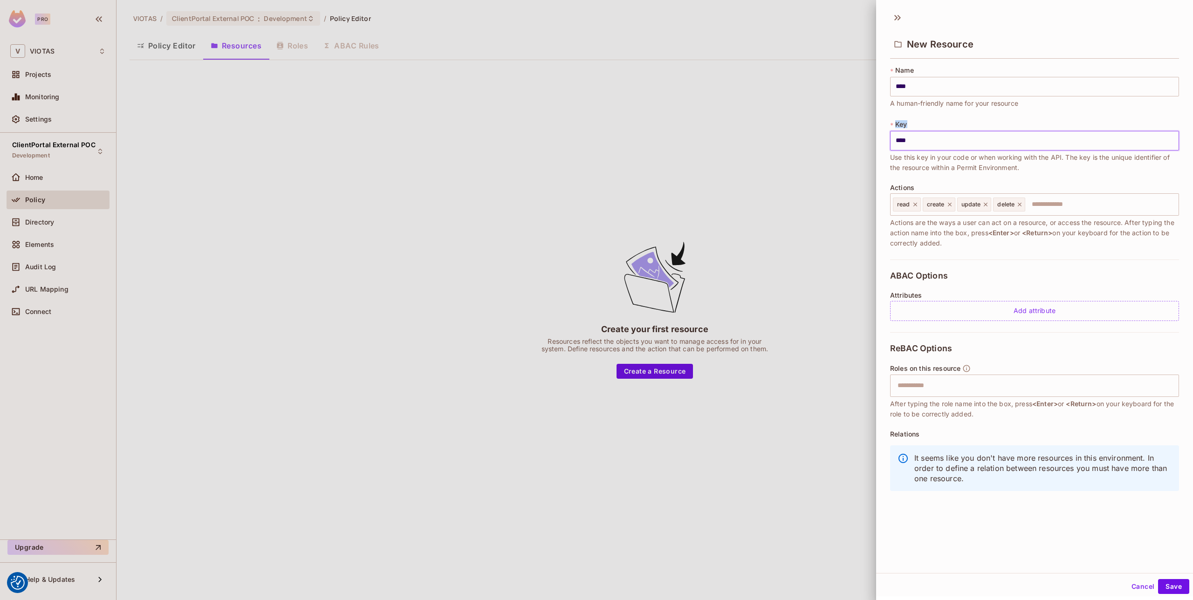
click at [1015, 124] on div "* Key **** ​ Use this key in your code or when working with the API. The key is…" at bounding box center [1034, 146] width 289 height 53
drag, startPoint x: 928, startPoint y: 86, endPoint x: 869, endPoint y: 81, distance: 59.8
click at [869, 81] on div "New Resource * Name **** ​ A human-friendly name for your resource * Key **** ​…" at bounding box center [596, 300] width 1193 height 600
drag, startPoint x: 935, startPoint y: 136, endPoint x: 848, endPoint y: 125, distance: 87.4
click at [850, 125] on div "New Resource * Name **** ​ A human-friendly name for your resource * Key **** ​…" at bounding box center [596, 300] width 1193 height 600
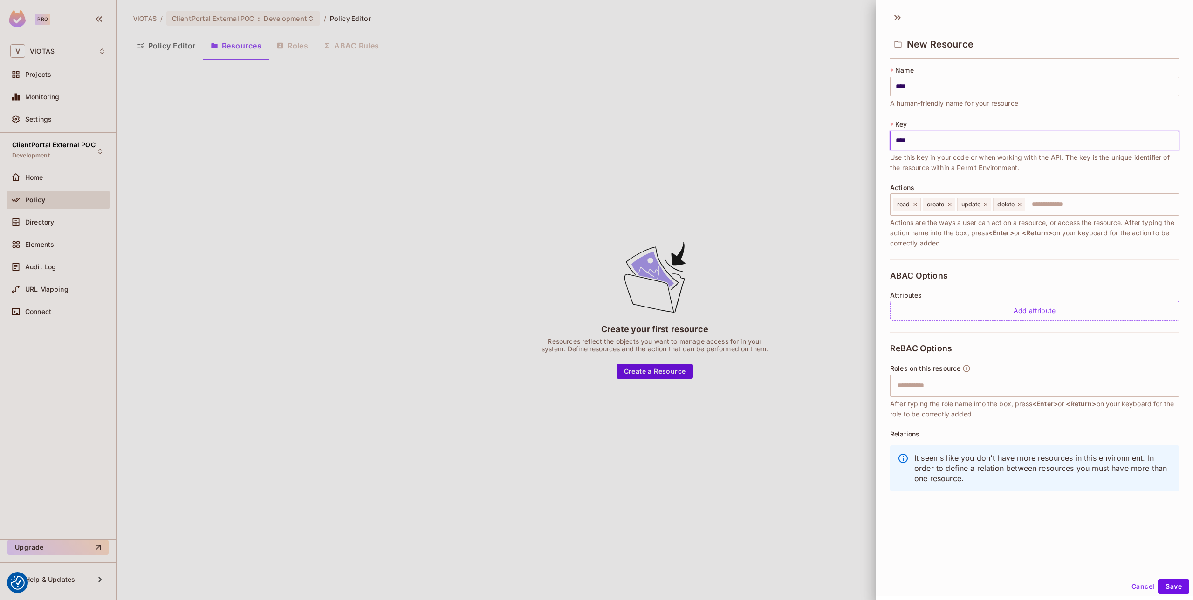
drag, startPoint x: 912, startPoint y: 144, endPoint x: 847, endPoint y: 143, distance: 65.7
click at [846, 144] on div "New Resource * Name **** ​ A human-friendly name for your resource * Key **** ​…" at bounding box center [596, 300] width 1193 height 600
drag, startPoint x: 919, startPoint y: 89, endPoint x: 843, endPoint y: 82, distance: 76.2
click at [832, 81] on div "New Resource * Name **** ​ A human-friendly name for your resource * Key ​ The …" at bounding box center [596, 300] width 1193 height 600
type input "*"
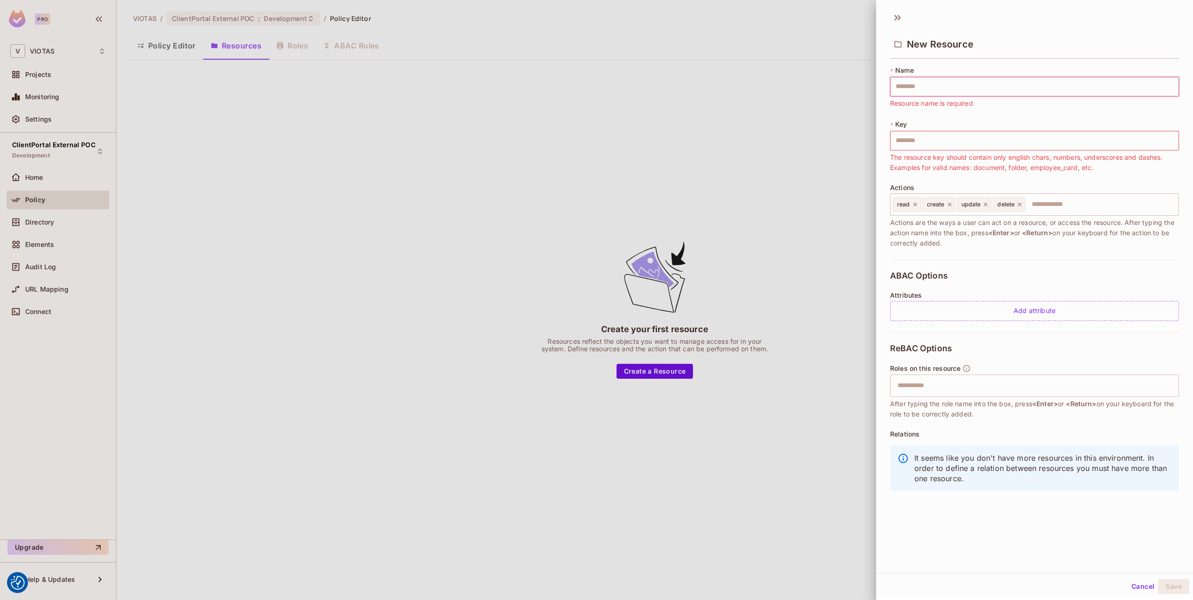
type input "*"
type input "**"
type input "***"
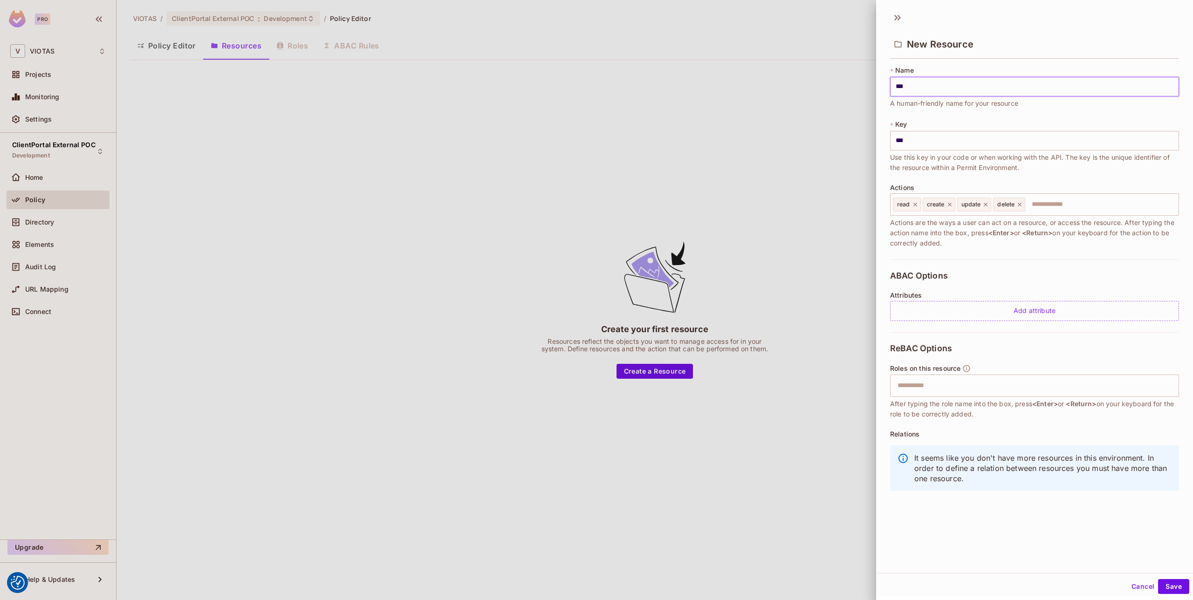
type input "****"
type input "***"
type input "**"
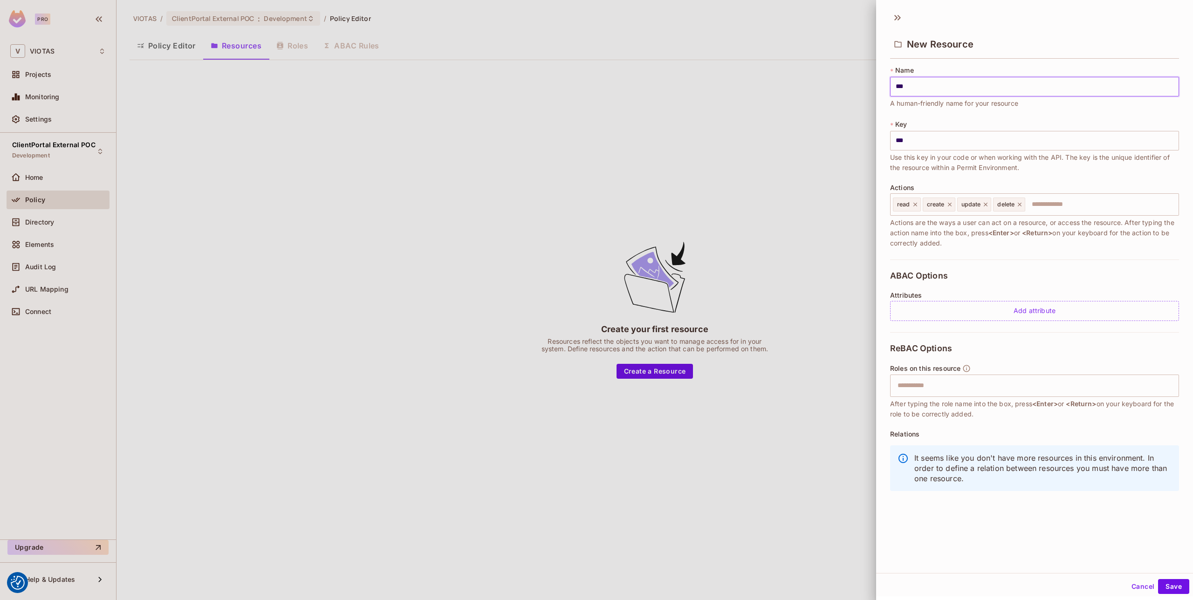
type input "**"
type input "*"
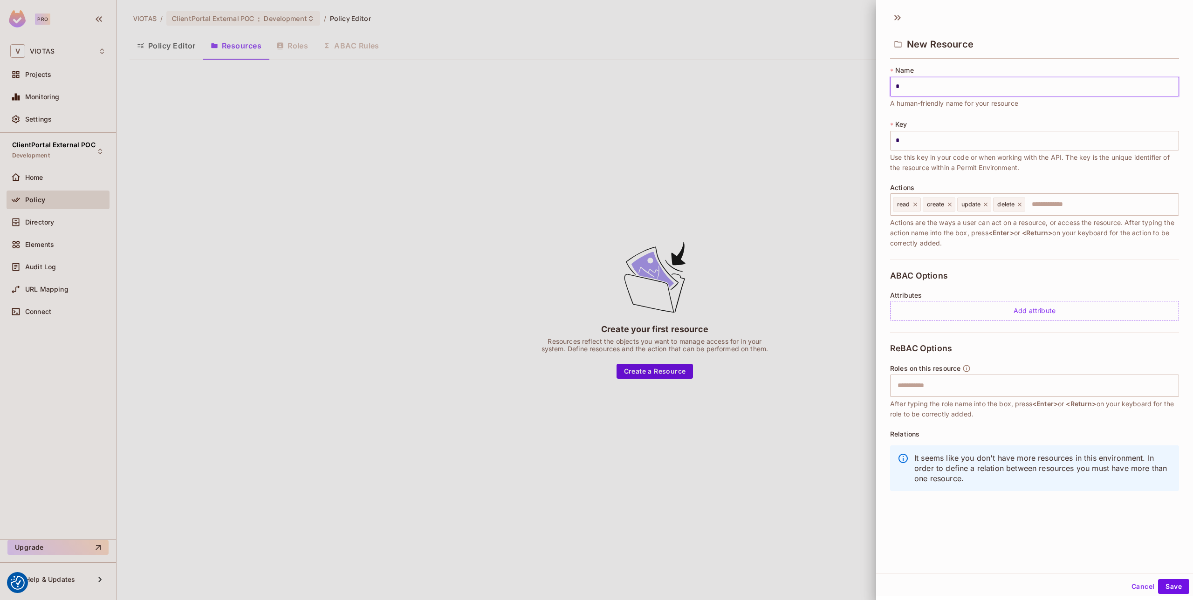
type input "**"
type input "***"
type input "****"
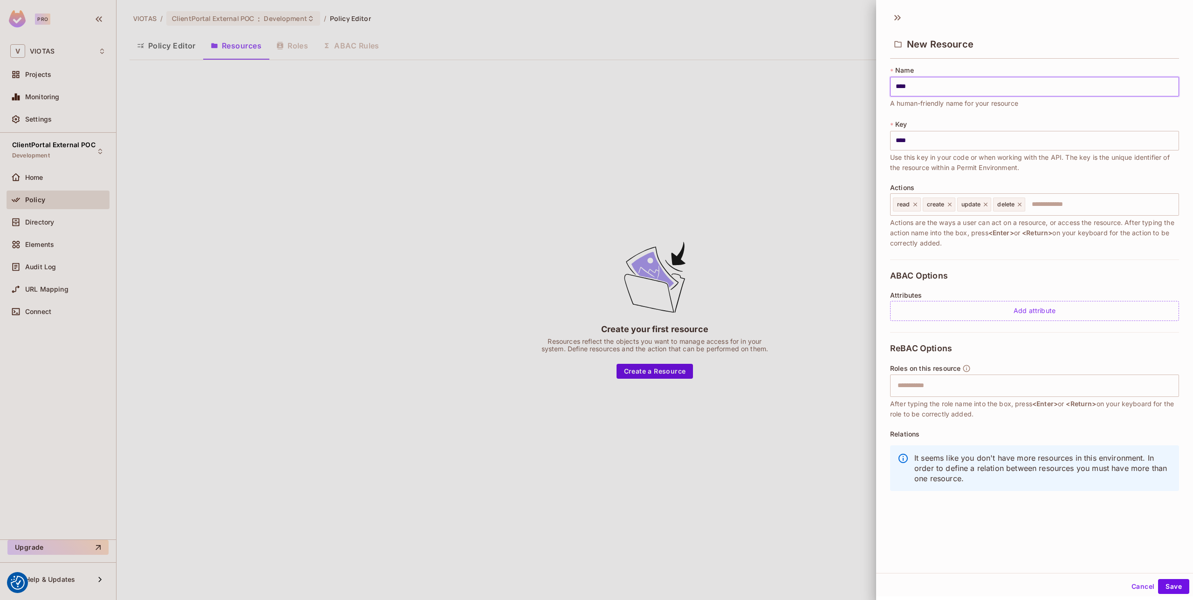
drag, startPoint x: 928, startPoint y: 139, endPoint x: 829, endPoint y: 134, distance: 99.4
click at [834, 134] on div "New Resource * Name **** ​ A human-friendly name for your resource * Key **** ​…" at bounding box center [596, 300] width 1193 height 600
type input "****"
click at [970, 174] on div "* Name **** ​ A human-friendly name for your resource * Key **** ​ Use this key…" at bounding box center [1034, 163] width 289 height 194
click at [949, 205] on icon at bounding box center [949, 205] width 4 height 4
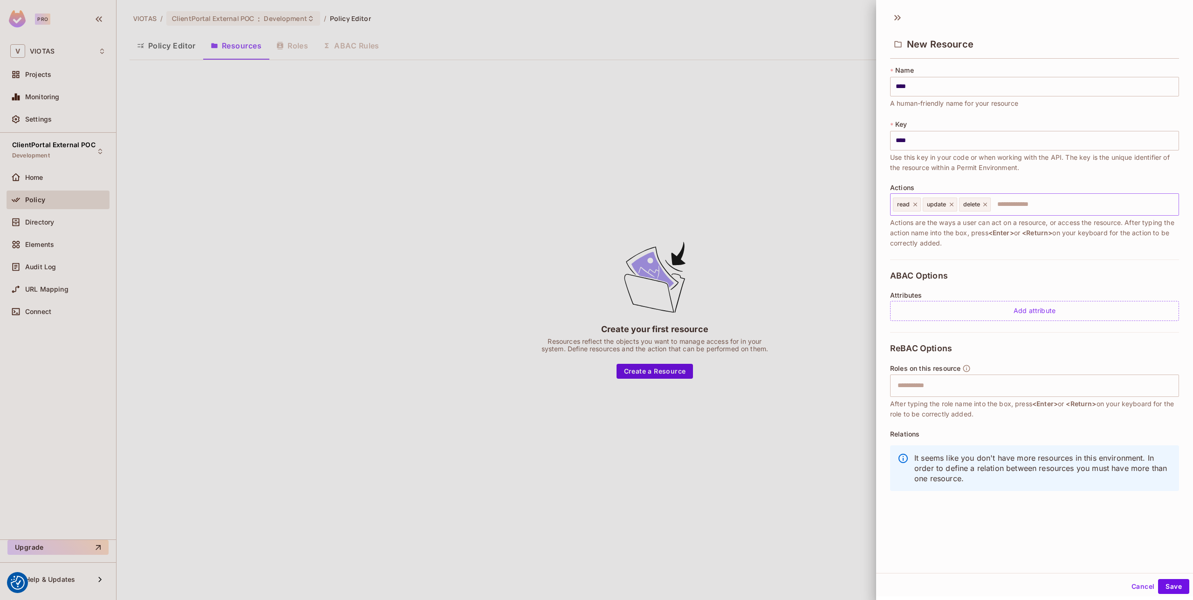
click at [949, 205] on icon at bounding box center [951, 204] width 7 height 7
click at [949, 205] on icon at bounding box center [949, 204] width 7 height 7
click at [962, 238] on span "Actions are the ways a user can act on a resource, or access the resource. Afte…" at bounding box center [1034, 233] width 289 height 31
click at [1164, 582] on button "Save" at bounding box center [1173, 585] width 31 height 15
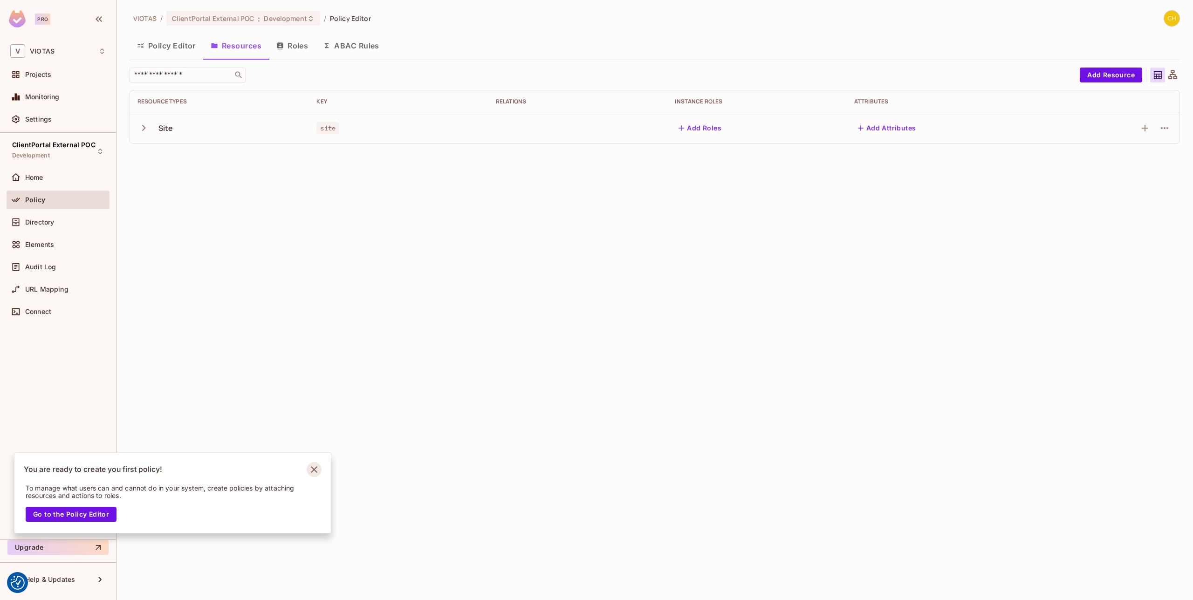
click at [313, 470] on icon "Notifications Alt+T" at bounding box center [314, 469] width 7 height 7
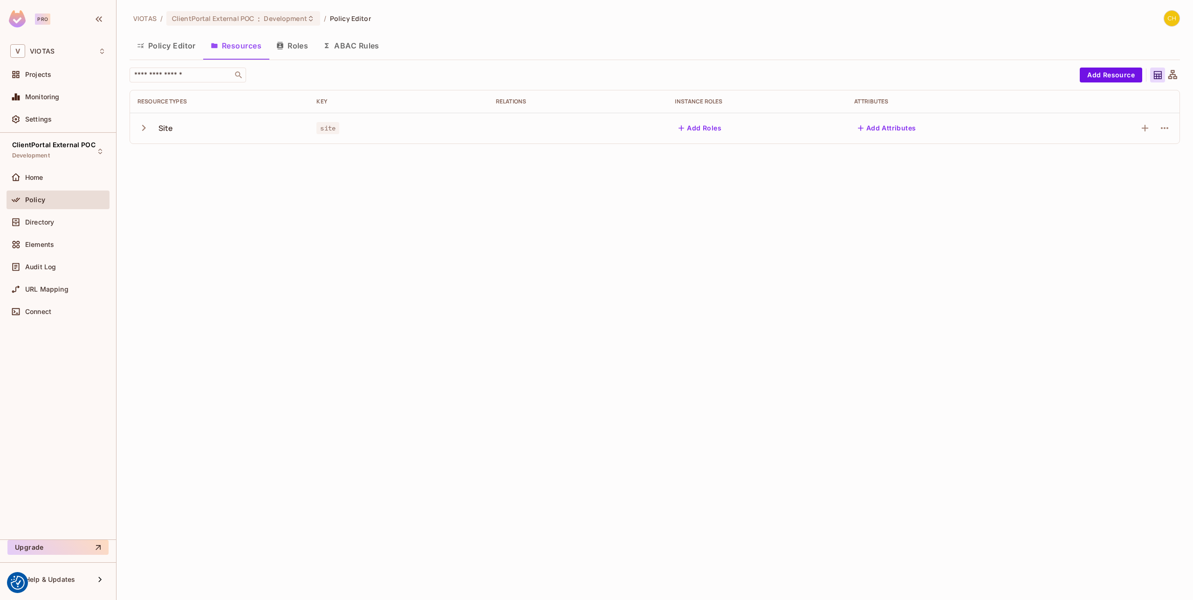
click at [347, 337] on div "VIOTAS / ClientPortal External POC : Development / Policy Editor Policy Editor …" at bounding box center [654, 300] width 1076 height 600
click at [237, 17] on span "ClientPortal External POC" at bounding box center [213, 18] width 82 height 9
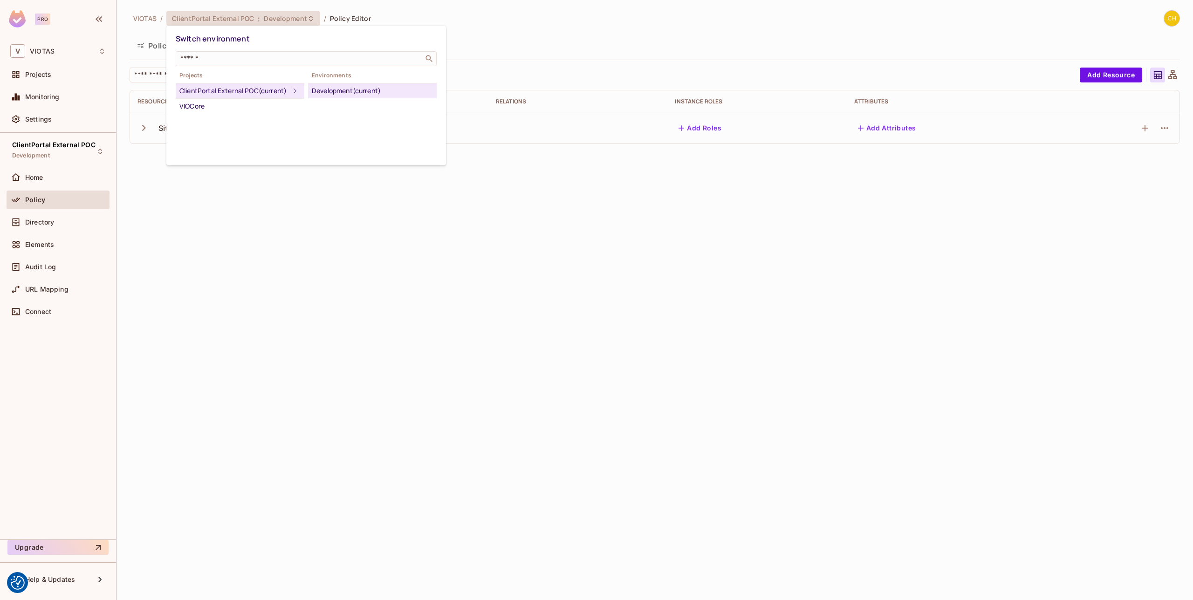
click at [523, 31] on div at bounding box center [596, 300] width 1193 height 600
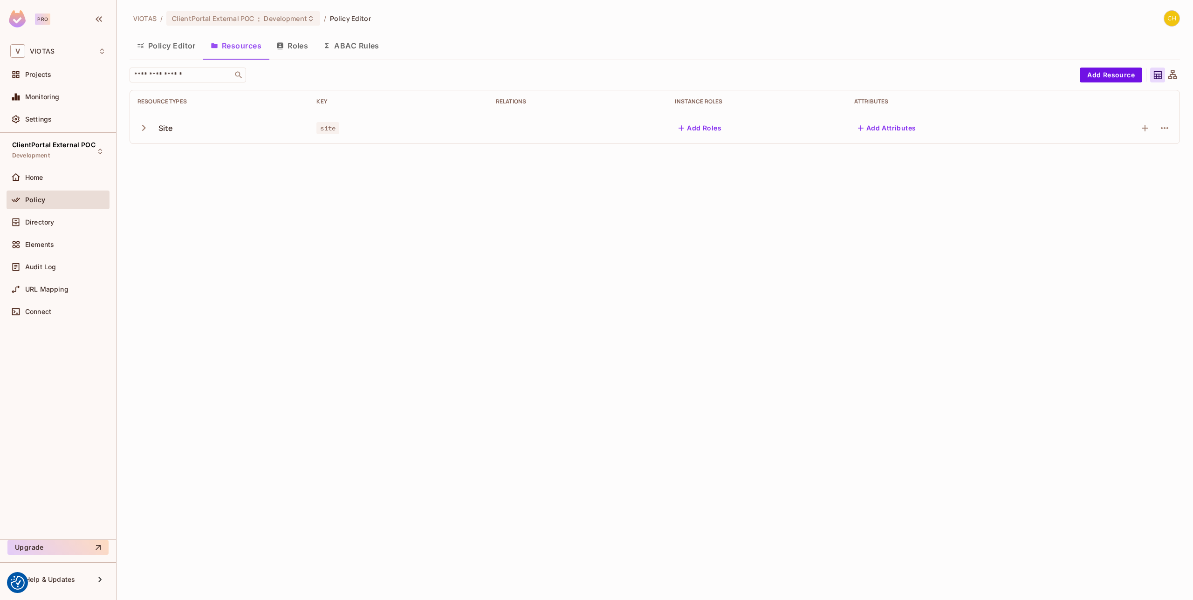
click at [142, 21] on span "VIOTAS" at bounding box center [144, 18] width 23 height 9
click at [234, 25] on div "ClientPortal External POC : Development" at bounding box center [243, 18] width 154 height 14
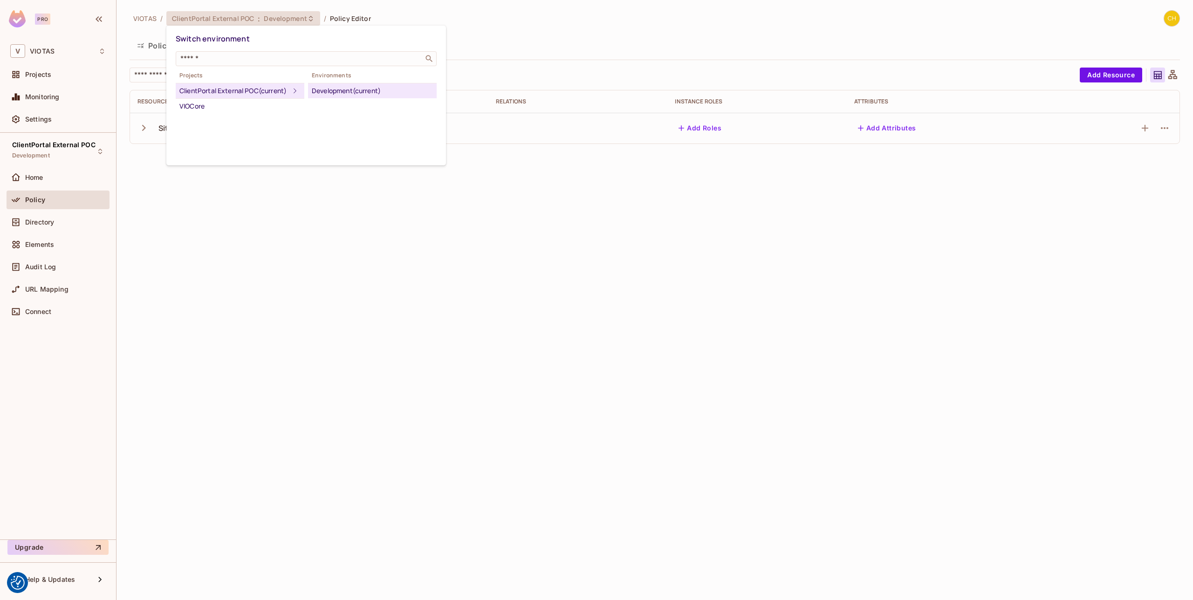
click at [169, 222] on div at bounding box center [596, 300] width 1193 height 600
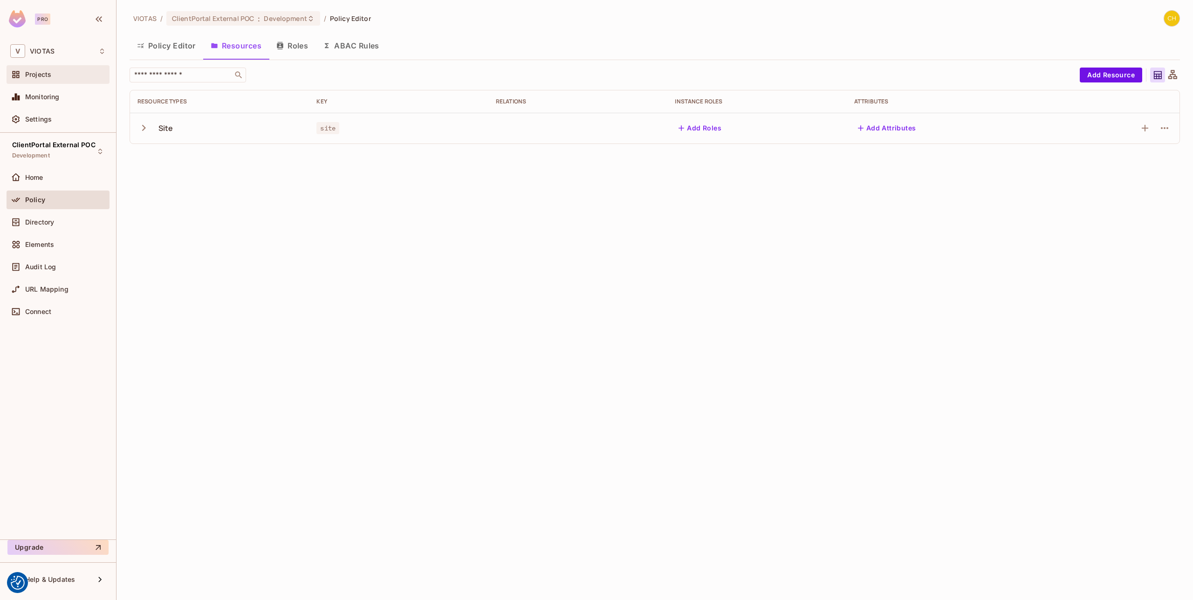
click at [67, 73] on div "Projects" at bounding box center [65, 74] width 81 height 7
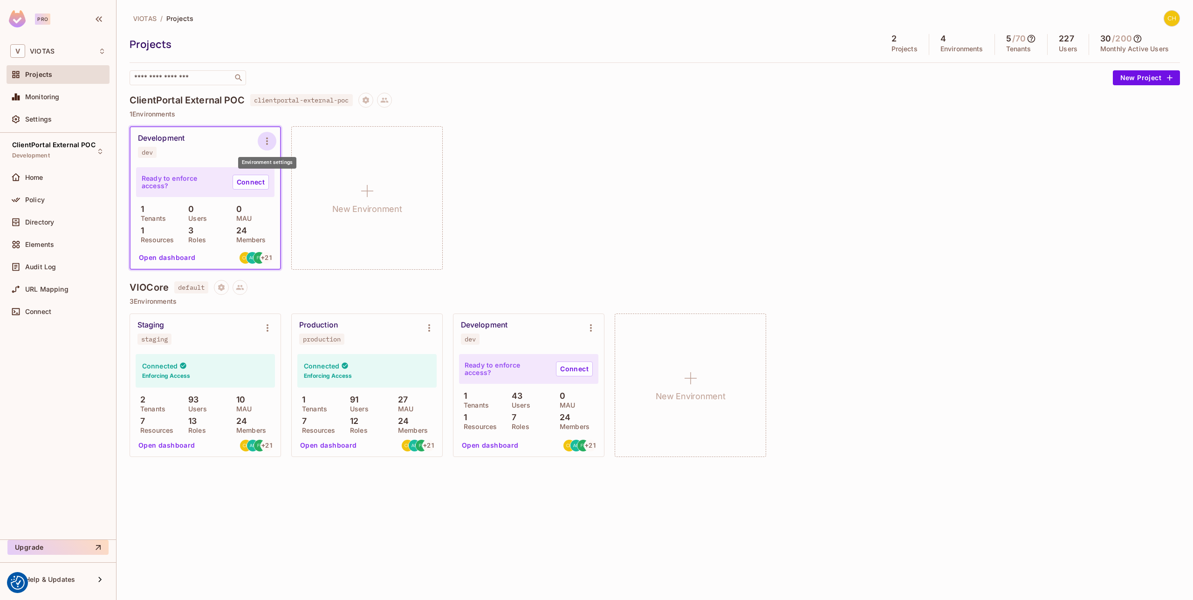
click at [269, 138] on icon "Environment settings" at bounding box center [266, 141] width 11 height 11
click at [269, 138] on div at bounding box center [596, 300] width 1193 height 600
click at [267, 137] on icon "Environment settings" at bounding box center [266, 141] width 11 height 11
click at [240, 142] on div at bounding box center [596, 300] width 1193 height 600
click at [647, 225] on div "Development dev Ready to enforce access? Connect 1 Tenants 0 Users 0 MAU 1 Reso…" at bounding box center [655, 197] width 1050 height 143
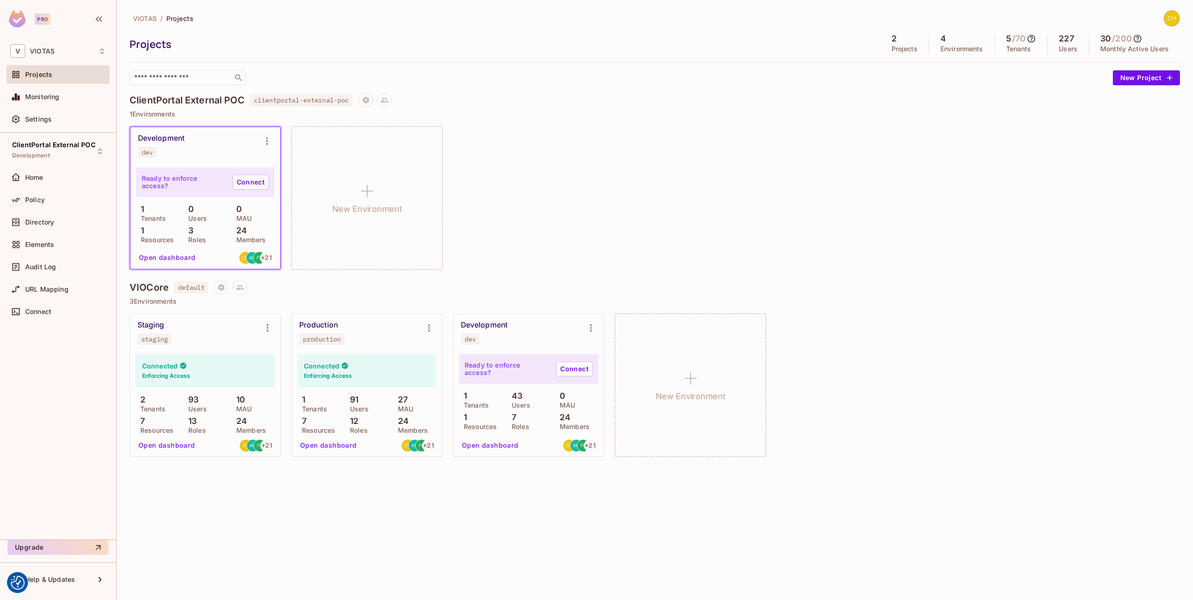
click at [536, 229] on div "Development dev Ready to enforce access? Connect 1 Tenants 0 Users 0 MAU 1 Reso…" at bounding box center [655, 197] width 1050 height 143
drag, startPoint x: 599, startPoint y: 202, endPoint x: 487, endPoint y: 158, distance: 120.5
click at [598, 201] on div "Development dev Ready to enforce access? Connect 1 Tenants 0 Users 0 MAU 1 Reso…" at bounding box center [655, 197] width 1050 height 143
click at [266, 141] on icon "Environment settings" at bounding box center [267, 140] width 2 height 7
click at [505, 200] on div at bounding box center [596, 300] width 1193 height 600
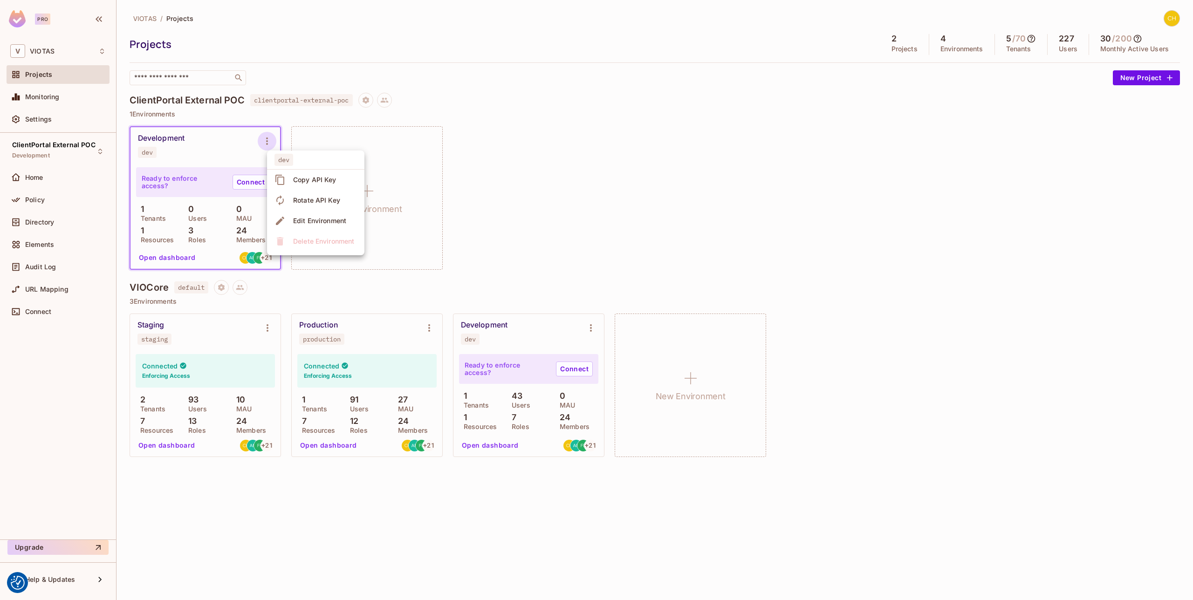
drag, startPoint x: 505, startPoint y: 200, endPoint x: 486, endPoint y: 195, distance: 19.8
click at [505, 199] on div at bounding box center [596, 300] width 1193 height 600
click at [370, 103] on icon "Project settings" at bounding box center [366, 100] width 8 height 8
click at [374, 103] on div at bounding box center [596, 300] width 1193 height 600
click at [369, 103] on icon "Project settings" at bounding box center [365, 99] width 7 height 7
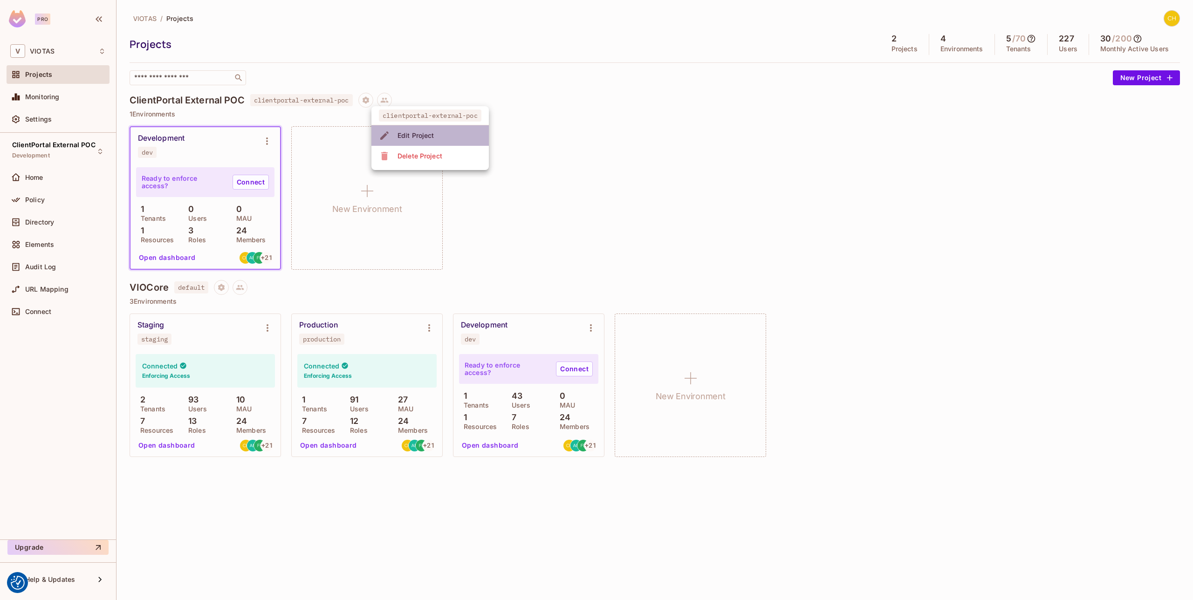
click at [411, 134] on div "Edit Project" at bounding box center [415, 135] width 37 height 9
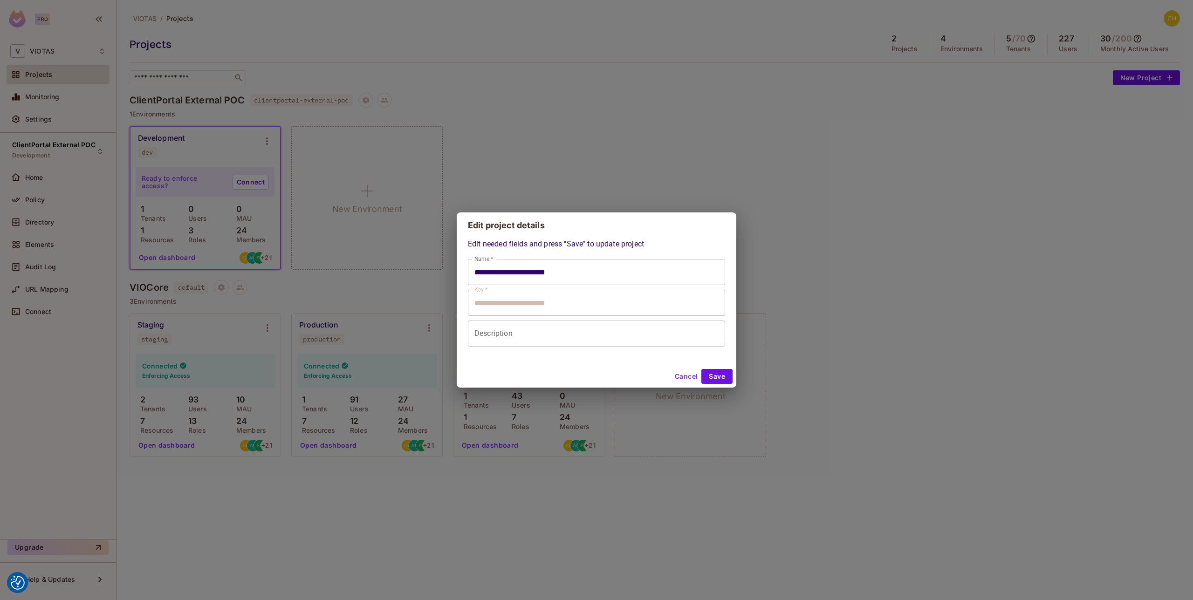
click at [582, 143] on div "**********" at bounding box center [596, 300] width 1193 height 600
type input "**********"
click at [582, 143] on div "**********" at bounding box center [596, 300] width 1193 height 600
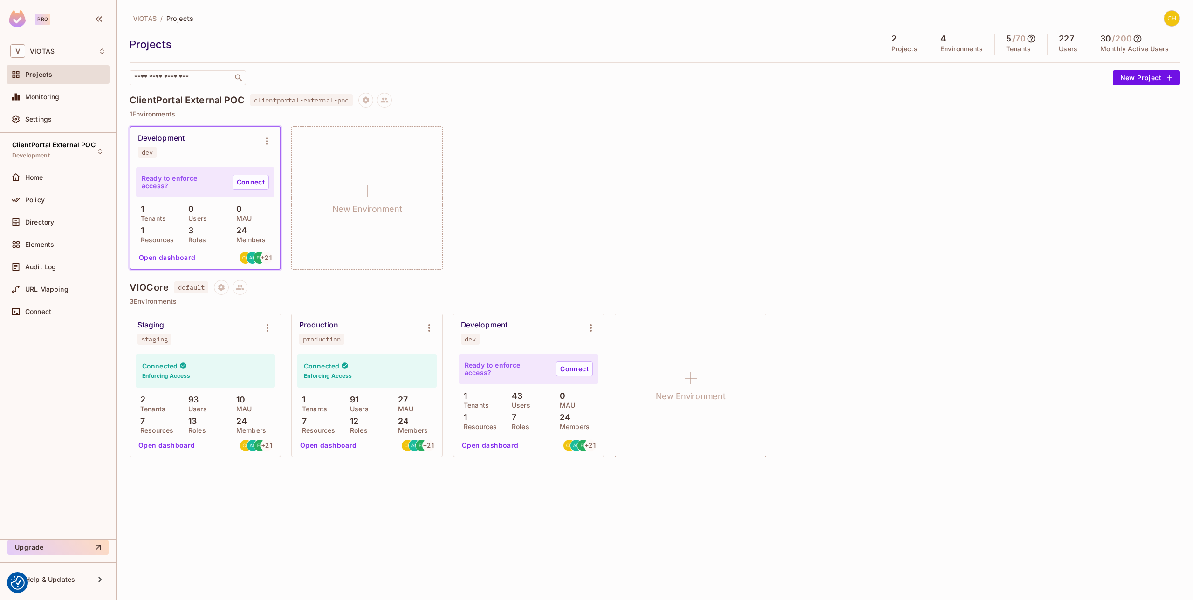
click at [168, 143] on div "Development dev" at bounding box center [198, 146] width 120 height 24
click at [165, 137] on div "Development" at bounding box center [161, 138] width 47 height 9
click at [58, 172] on div "Home" at bounding box center [58, 177] width 96 height 11
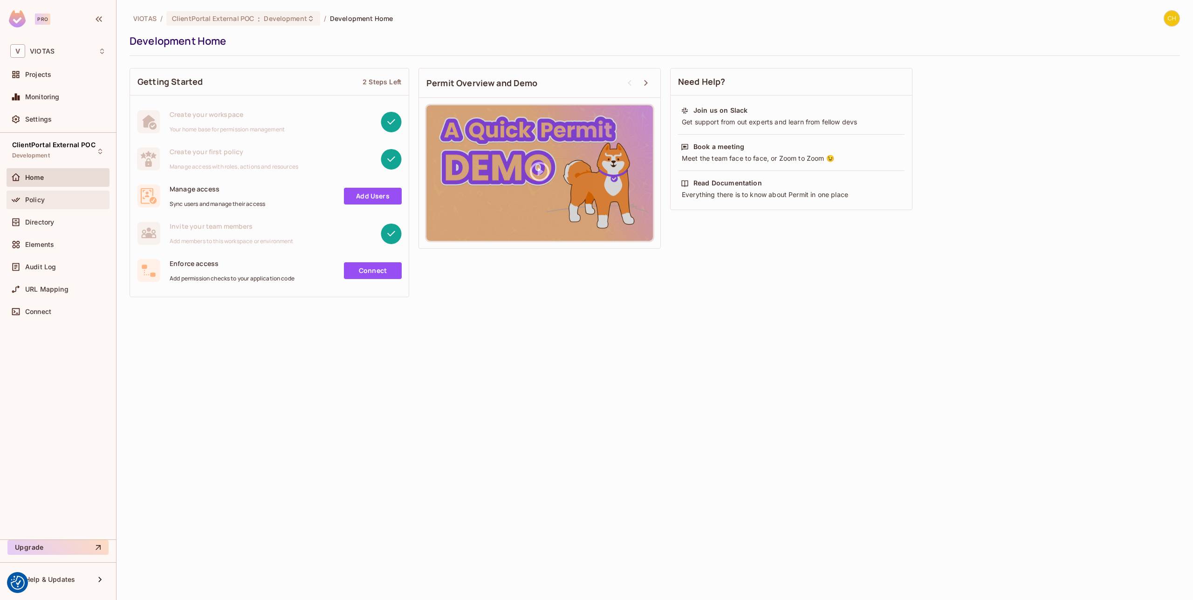
click at [90, 198] on div "Policy" at bounding box center [65, 199] width 81 height 7
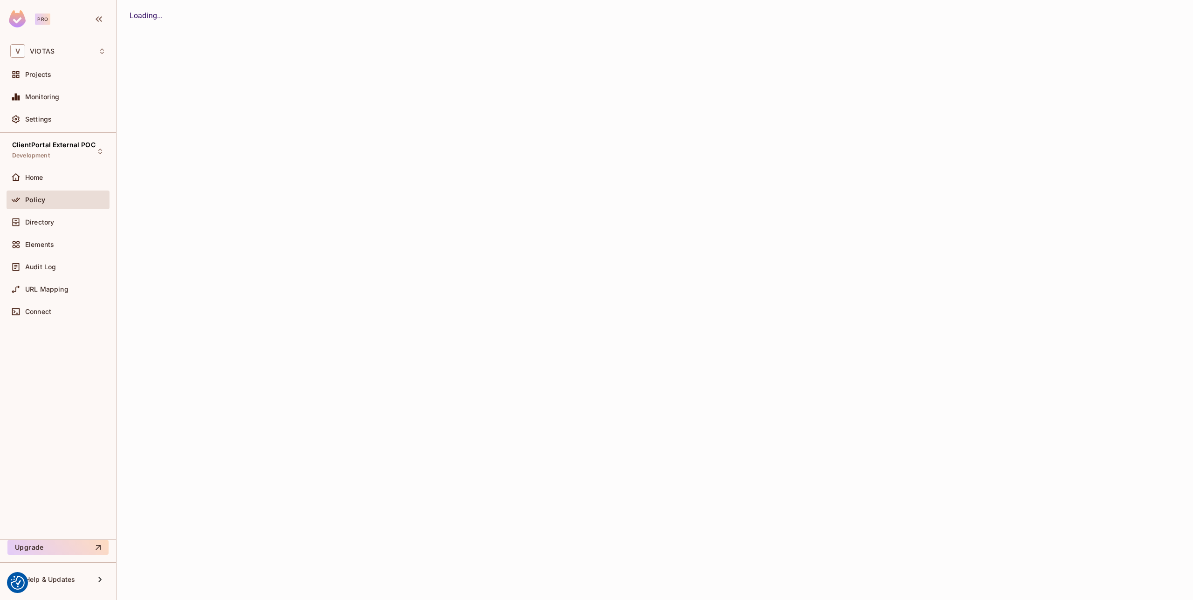
click at [90, 198] on div "Policy" at bounding box center [65, 199] width 81 height 7
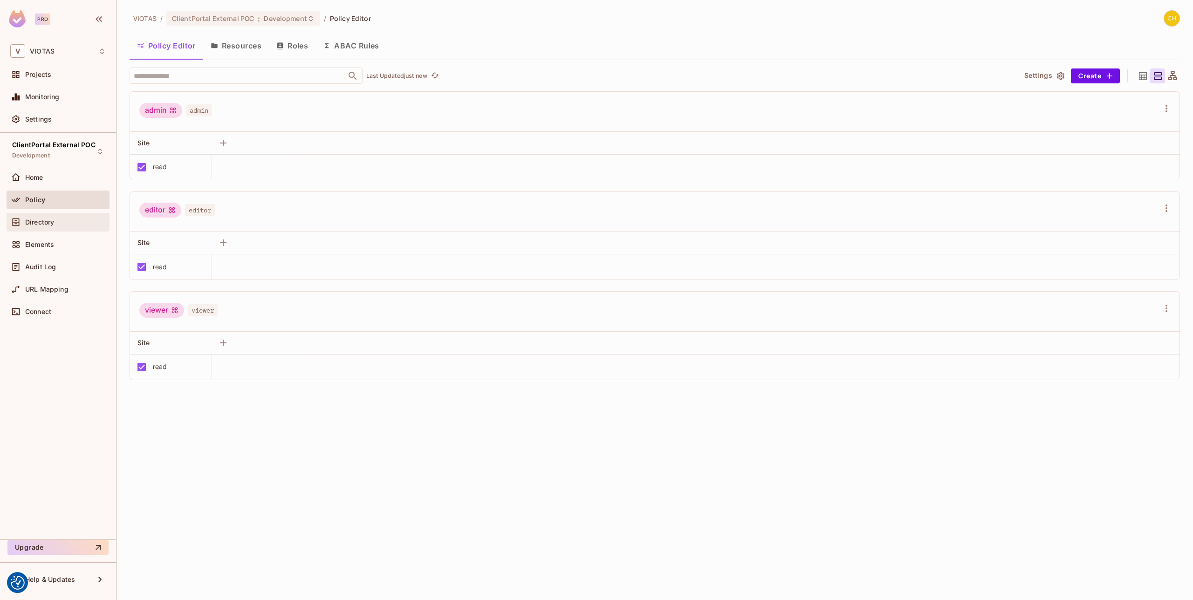
click at [80, 219] on div "Directory" at bounding box center [65, 221] width 81 height 7
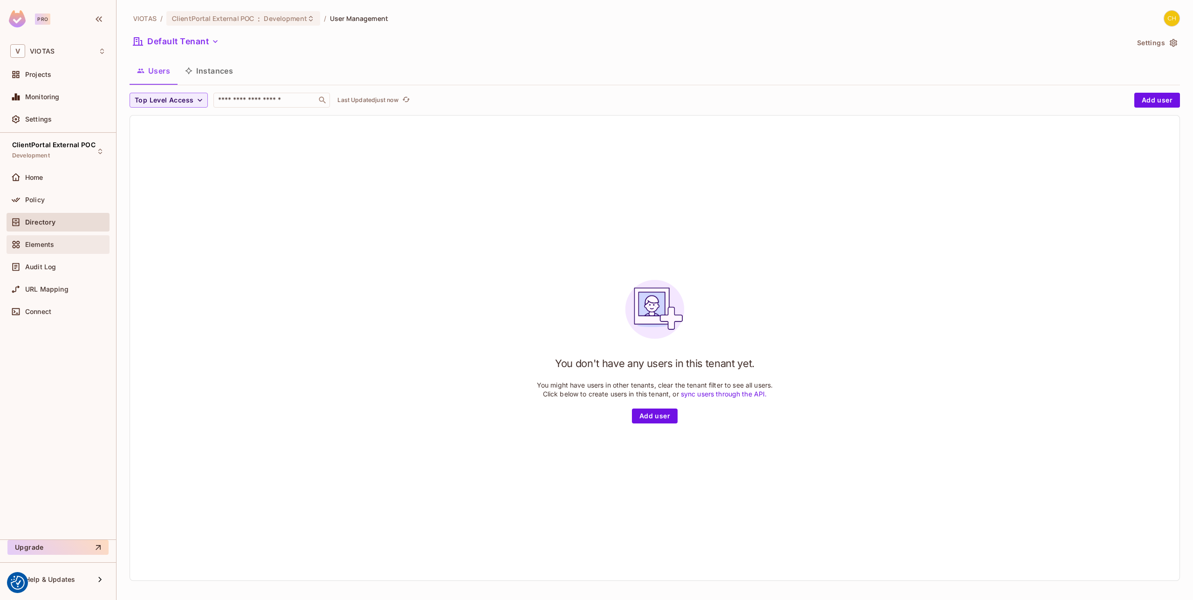
click at [58, 246] on div "Elements" at bounding box center [65, 244] width 81 height 7
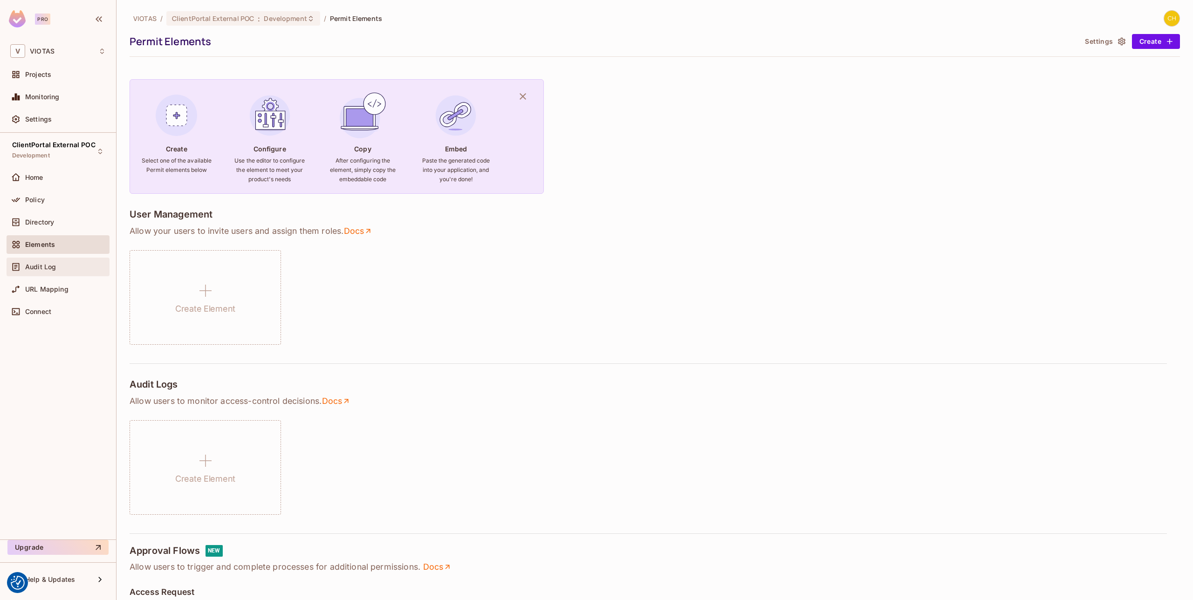
click at [58, 264] on div "Audit Log" at bounding box center [65, 266] width 81 height 7
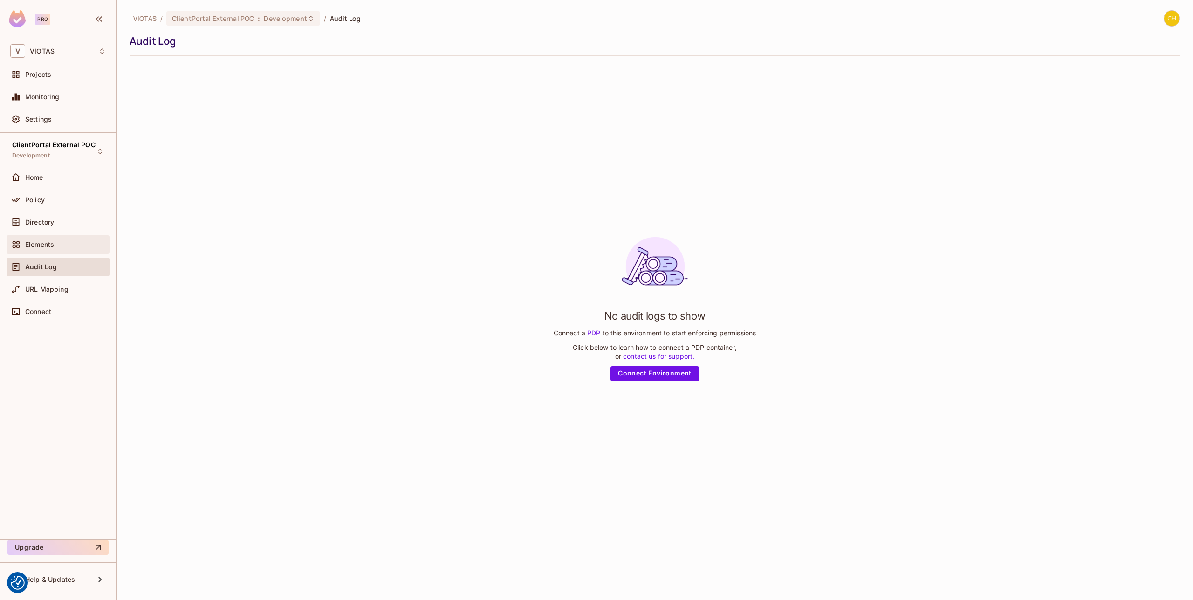
click at [65, 248] on div "Elements" at bounding box center [58, 244] width 96 height 11
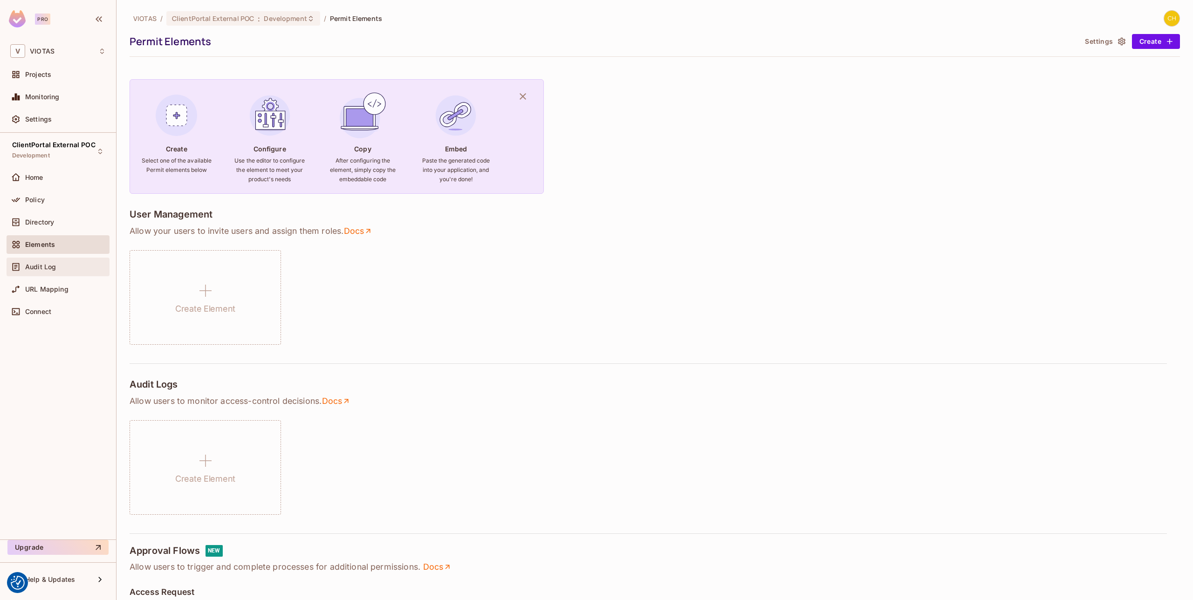
click at [64, 266] on div "Audit Log" at bounding box center [65, 266] width 81 height 7
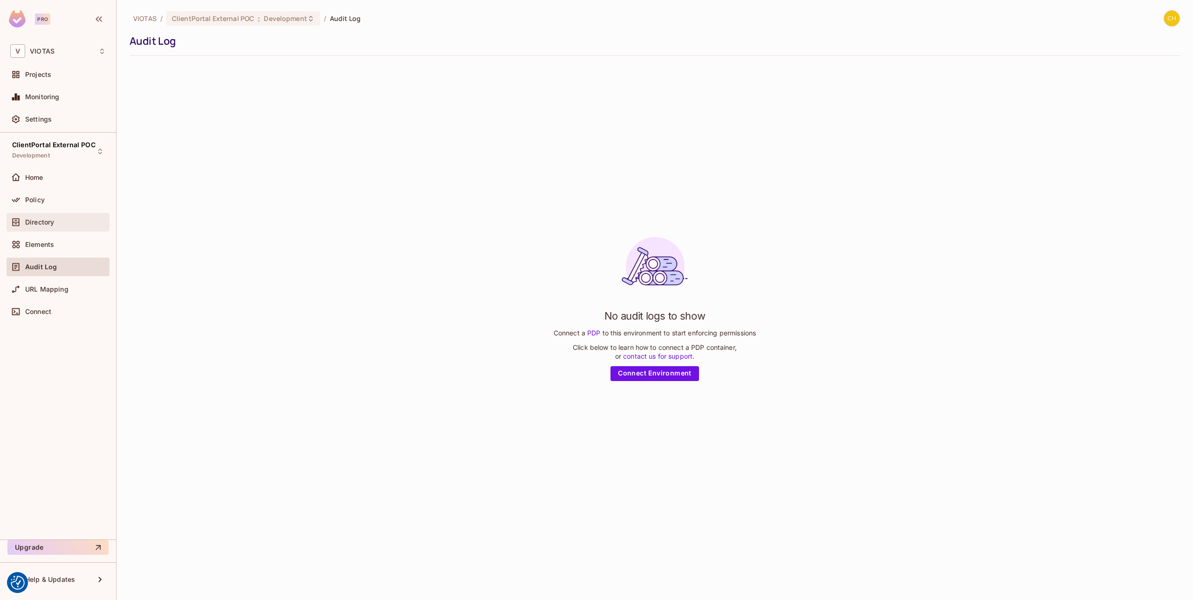
click at [68, 229] on div "Directory" at bounding box center [58, 222] width 103 height 19
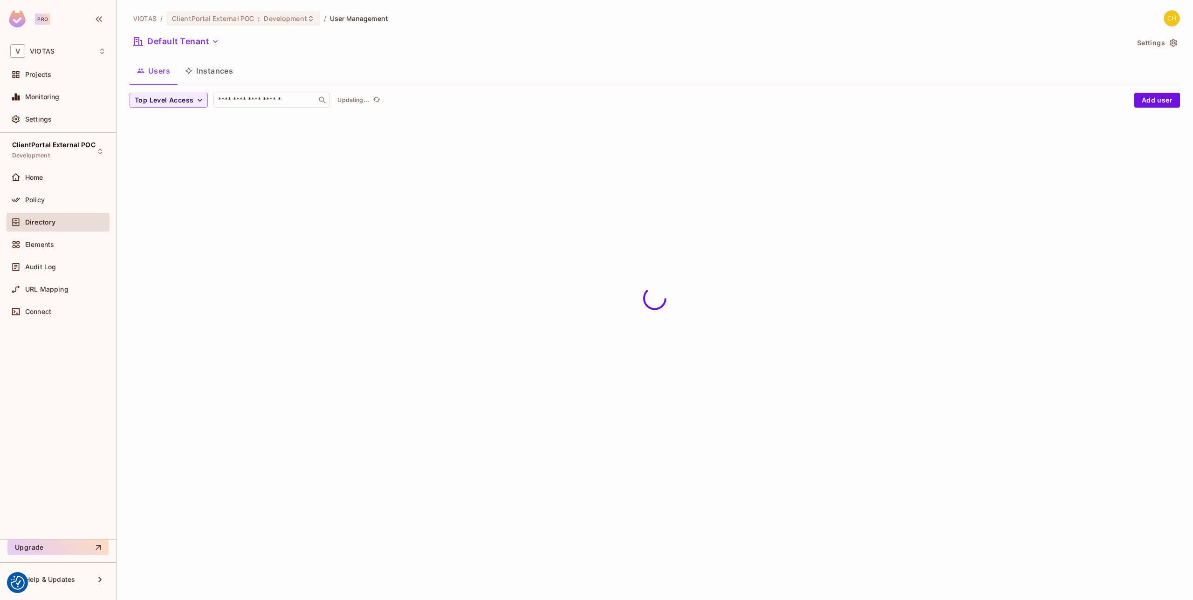
click at [64, 212] on div "Policy" at bounding box center [58, 202] width 103 height 22
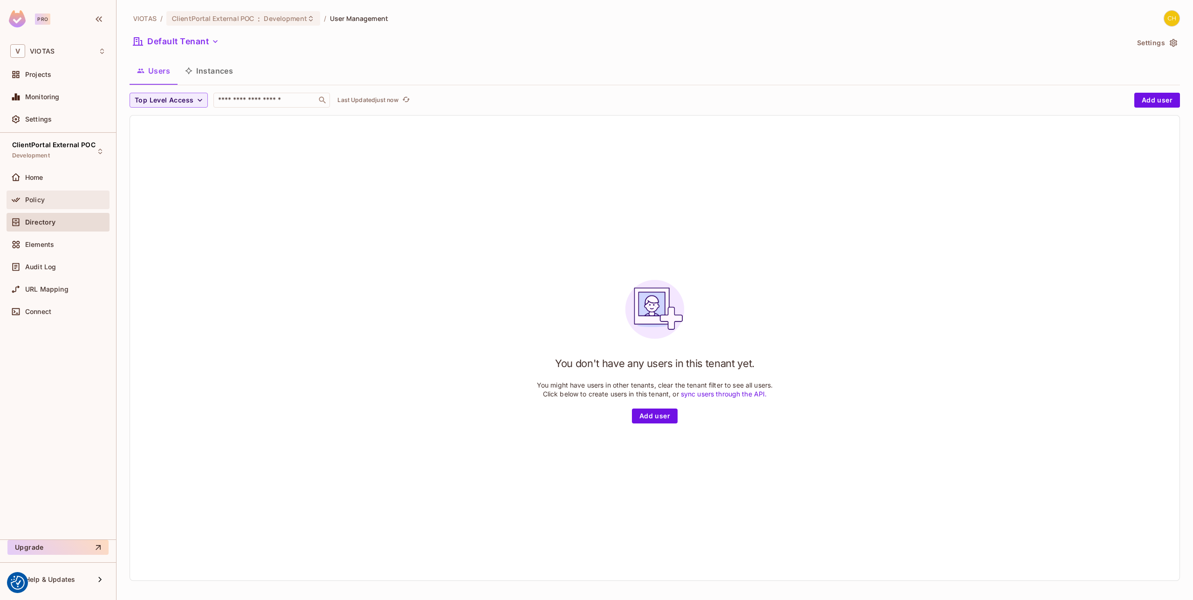
click at [64, 208] on div "Policy" at bounding box center [58, 200] width 103 height 19
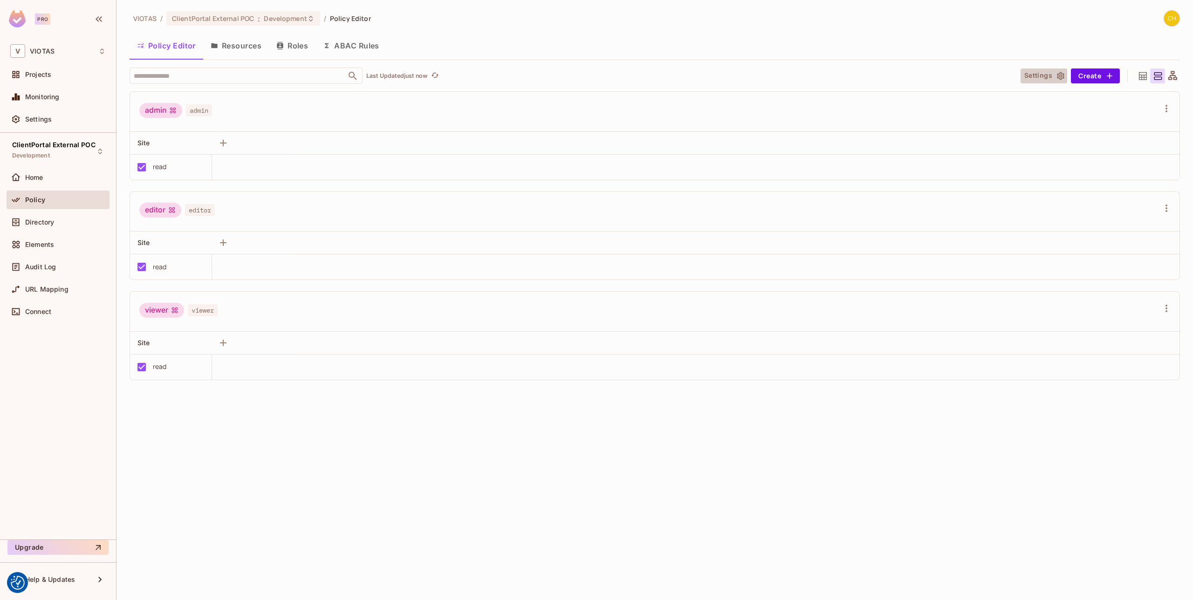
click at [1065, 76] on button "Settings" at bounding box center [1043, 75] width 47 height 15
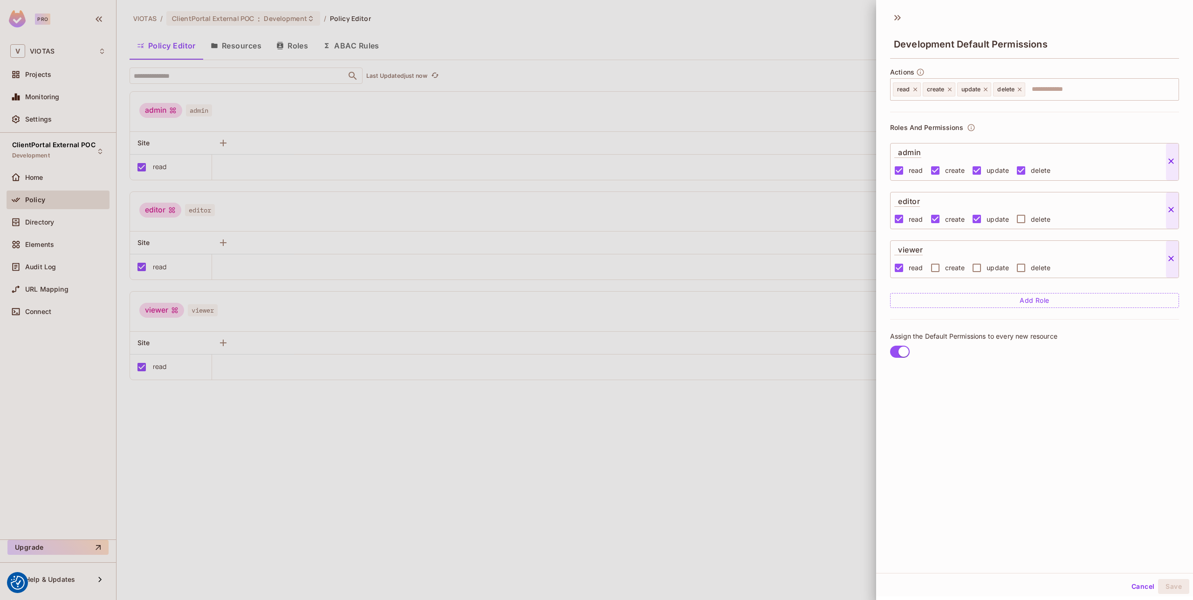
click at [1175, 160] on button at bounding box center [1172, 162] width 13 height 12
click at [1175, 205] on button at bounding box center [1172, 211] width 13 height 12
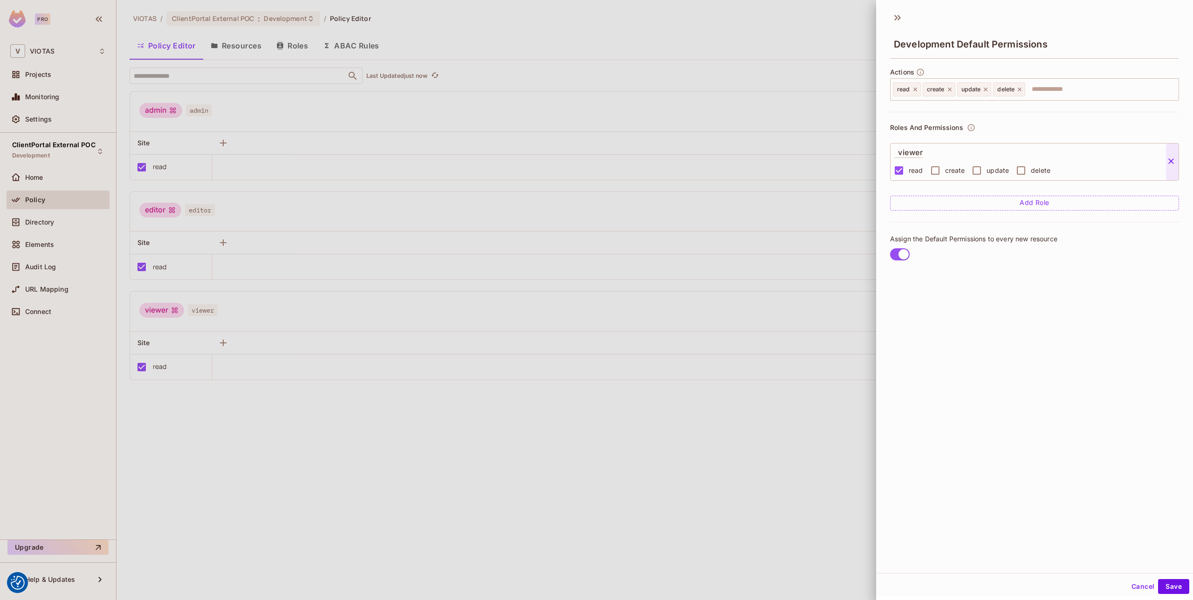
click at [1175, 160] on button at bounding box center [1172, 162] width 13 height 12
click at [1173, 585] on button "Save" at bounding box center [1173, 586] width 31 height 15
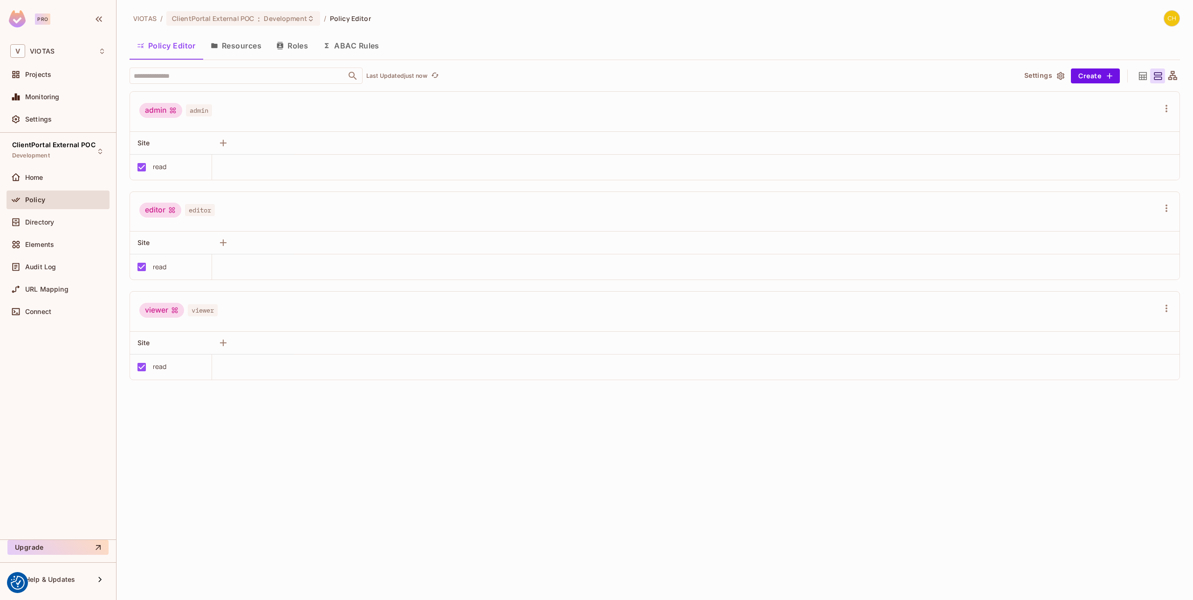
click at [908, 211] on div "editor editor" at bounding box center [648, 212] width 1019 height 18
click at [1031, 69] on button "Settings" at bounding box center [1043, 75] width 47 height 15
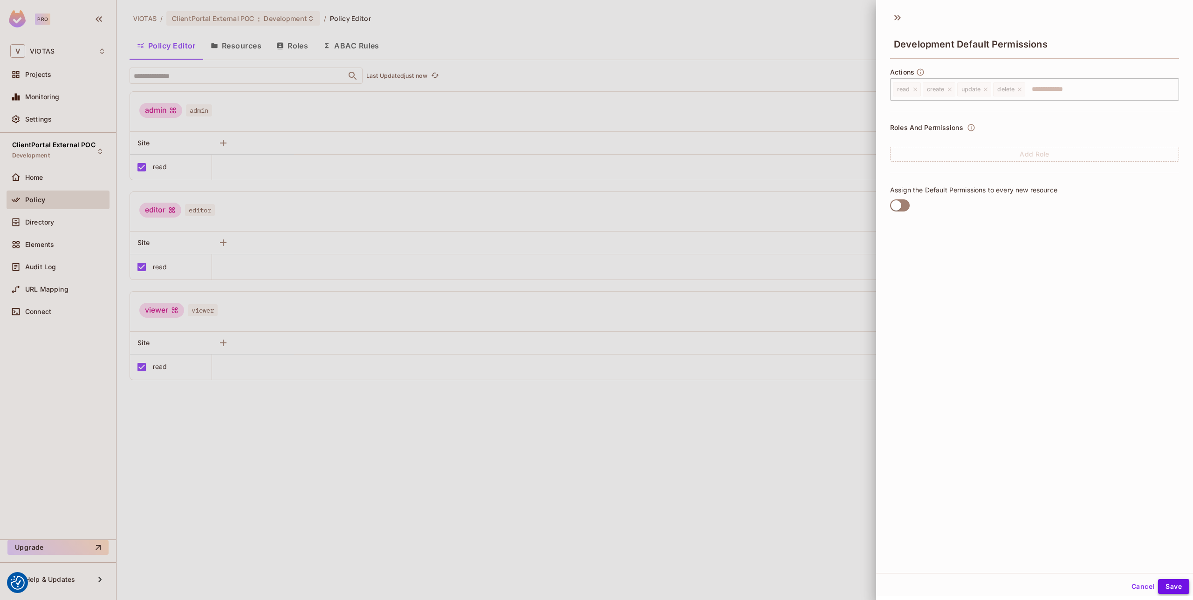
click at [1168, 587] on button "Save" at bounding box center [1173, 586] width 31 height 15
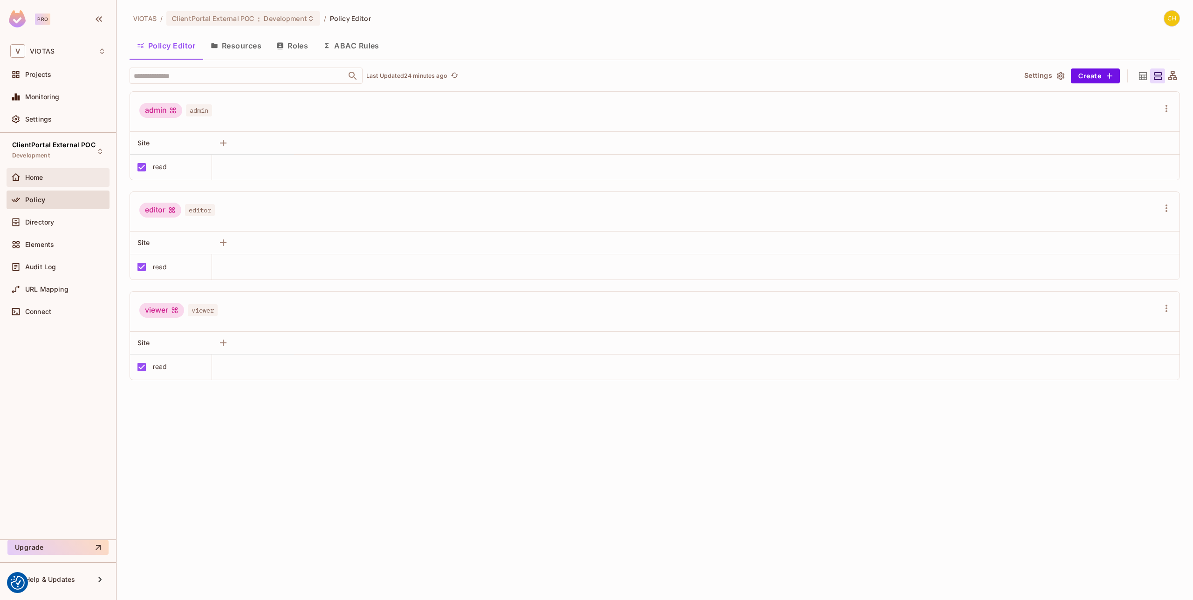
click at [50, 177] on div "Home" at bounding box center [65, 177] width 81 height 7
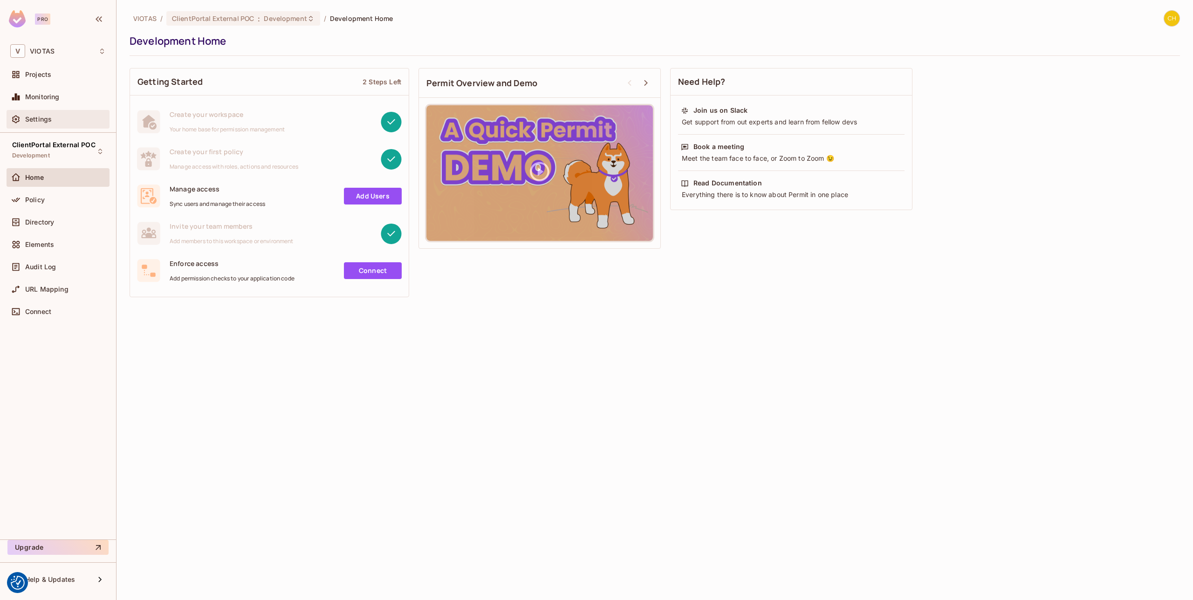
click at [39, 119] on span "Settings" at bounding box center [38, 119] width 27 height 7
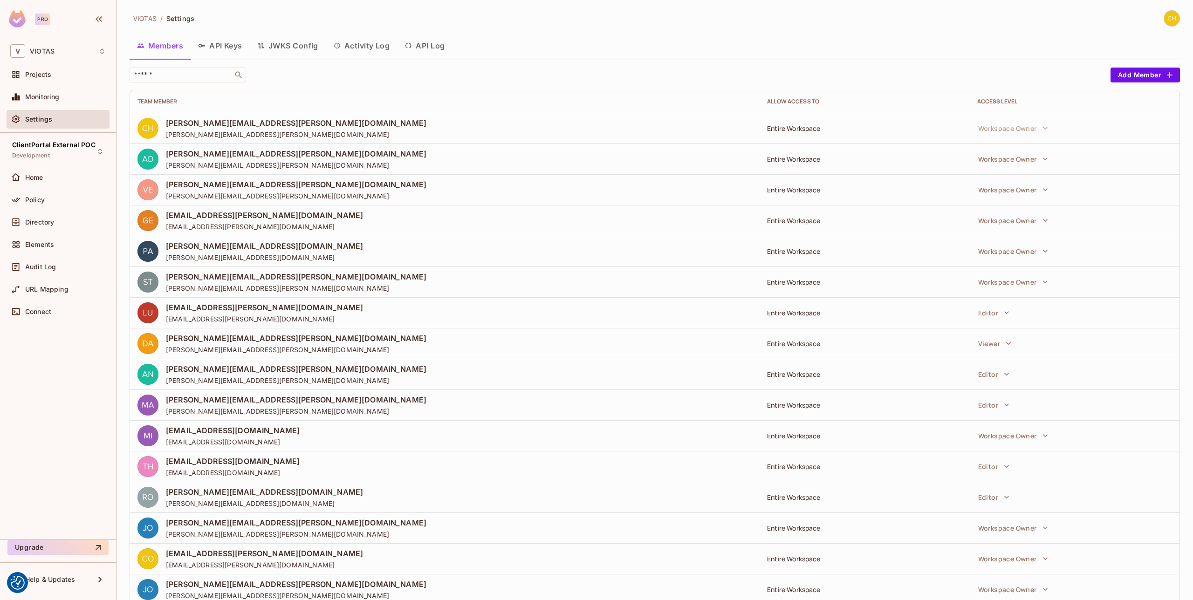
click at [225, 47] on button "API Keys" at bounding box center [220, 45] width 59 height 23
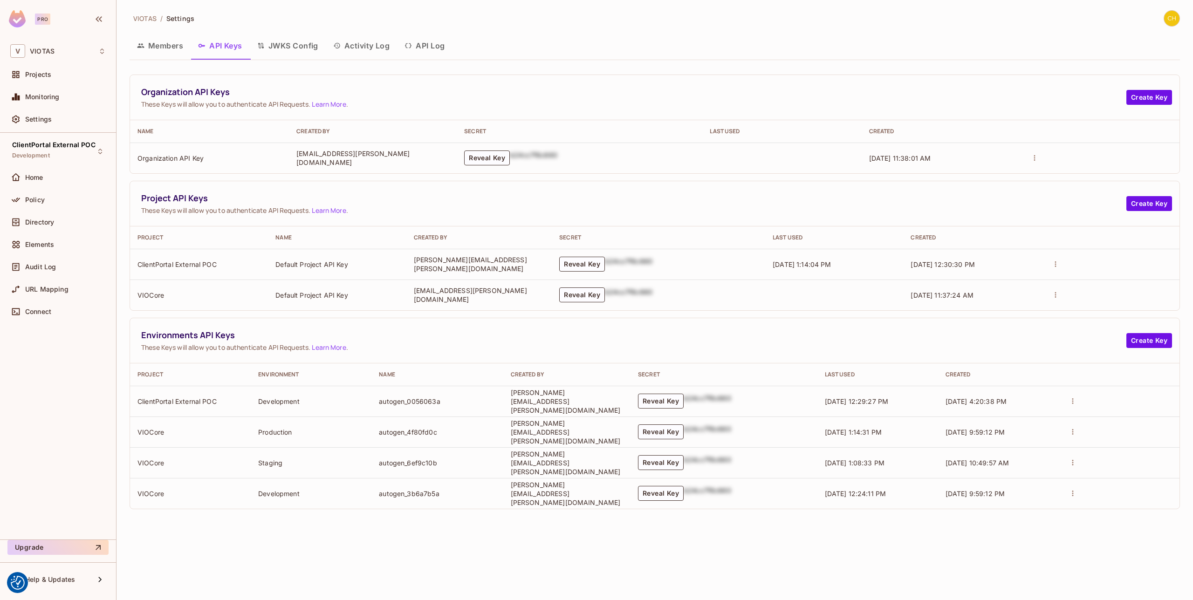
click at [375, 52] on button "Activity Log" at bounding box center [362, 45] width 72 height 23
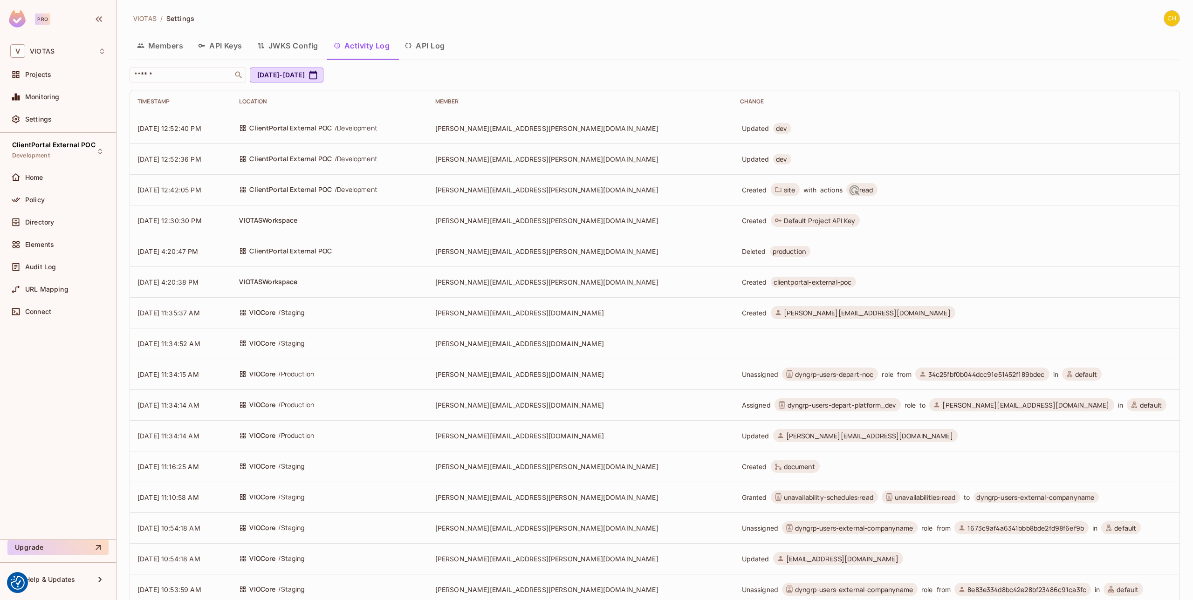
click at [427, 167] on td "ClientPortal External POC / Development" at bounding box center [330, 158] width 196 height 31
click at [420, 160] on div "ClientPortal External POC / Development" at bounding box center [329, 159] width 181 height 10
click at [585, 159] on span "christie.molloy@viotas.com" at bounding box center [546, 159] width 223 height 8
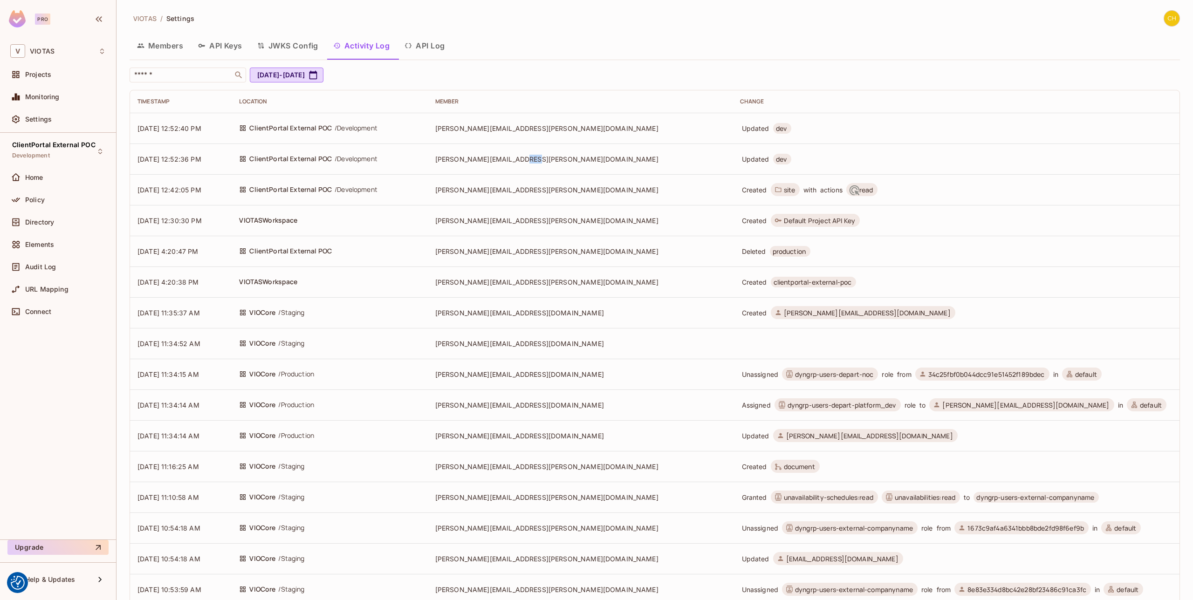
click at [645, 162] on td "christie.molloy@viotas.com" at bounding box center [580, 158] width 305 height 31
click at [637, 193] on td "christie.molloy@viotas.com" at bounding box center [580, 189] width 305 height 31
drag, startPoint x: 794, startPoint y: 192, endPoint x: 769, endPoint y: 190, distance: 25.3
click at [846, 190] on span "read" at bounding box center [862, 189] width 32 height 13
click at [848, 190] on icon at bounding box center [854, 190] width 13 height 13
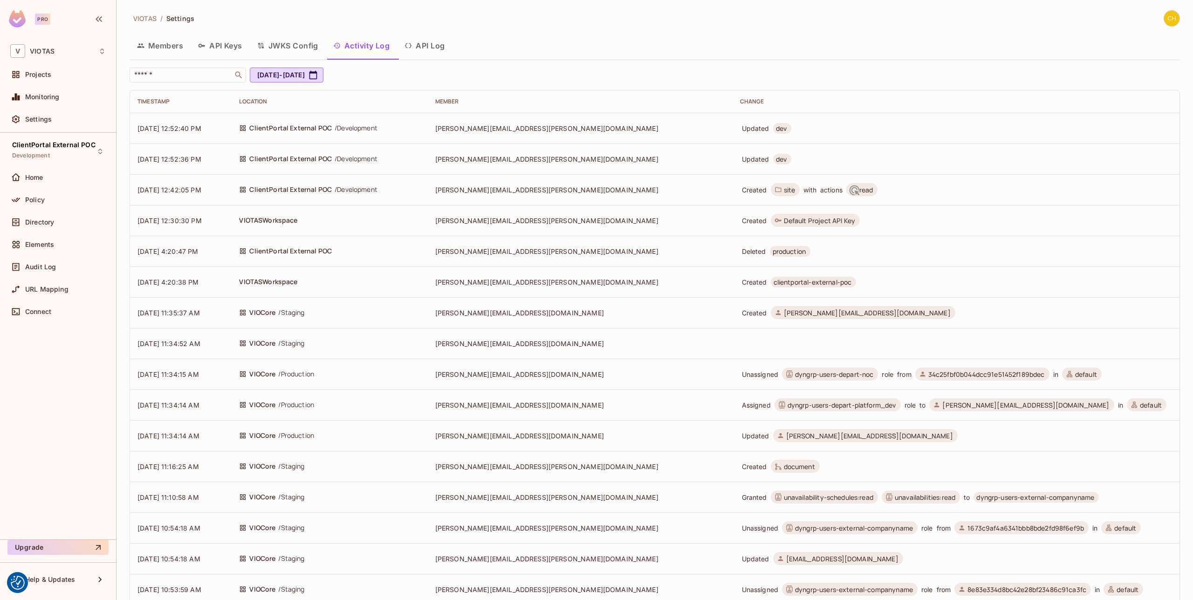
click at [801, 200] on td "Created site with actions read" at bounding box center [955, 189] width 447 height 31
click at [425, 45] on button "API Log" at bounding box center [424, 45] width 55 height 23
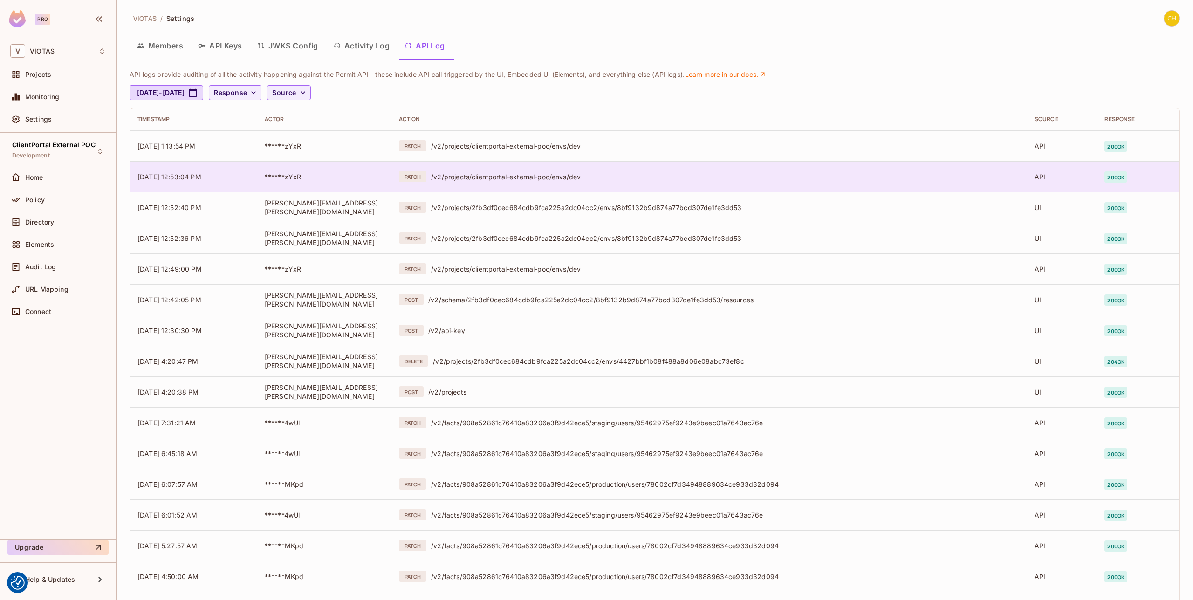
click at [646, 177] on div "/v2/projects/clientportal-external-poc/envs/dev" at bounding box center [725, 176] width 588 height 9
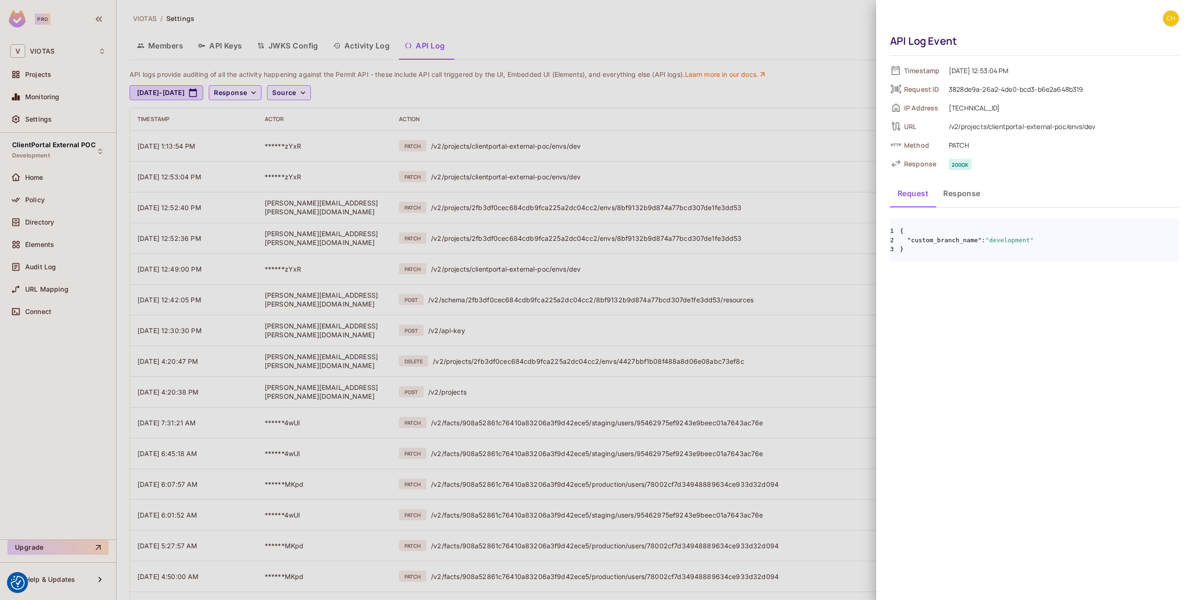
click at [816, 62] on div at bounding box center [596, 300] width 1193 height 600
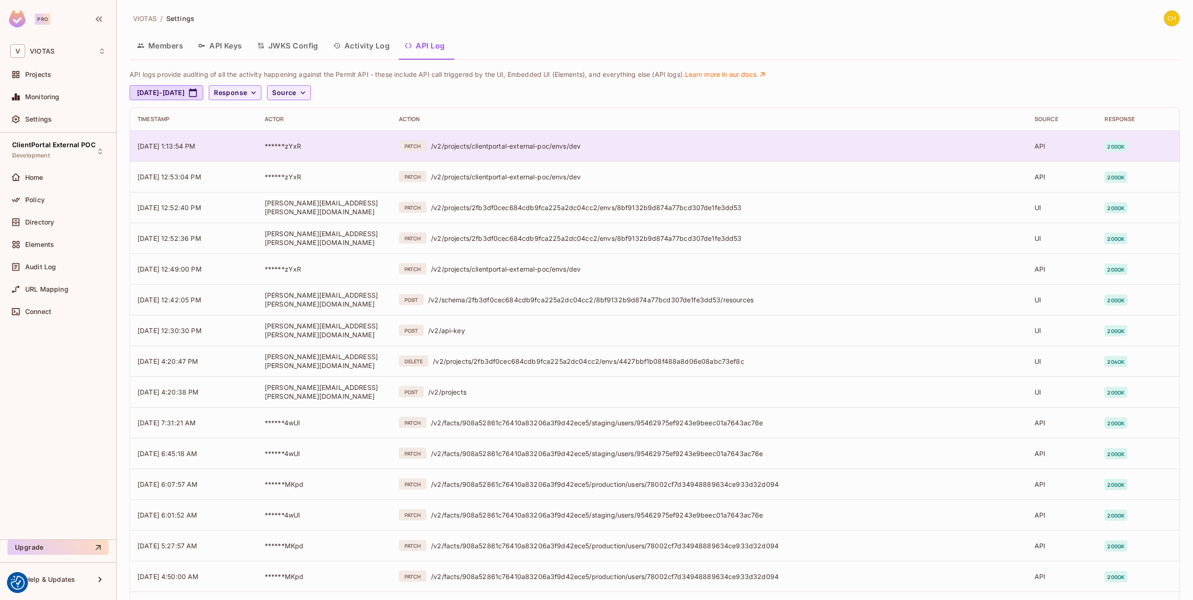
click at [575, 154] on td "PATCH /v2/projects/clientportal-external-poc/envs/dev" at bounding box center [708, 145] width 635 height 31
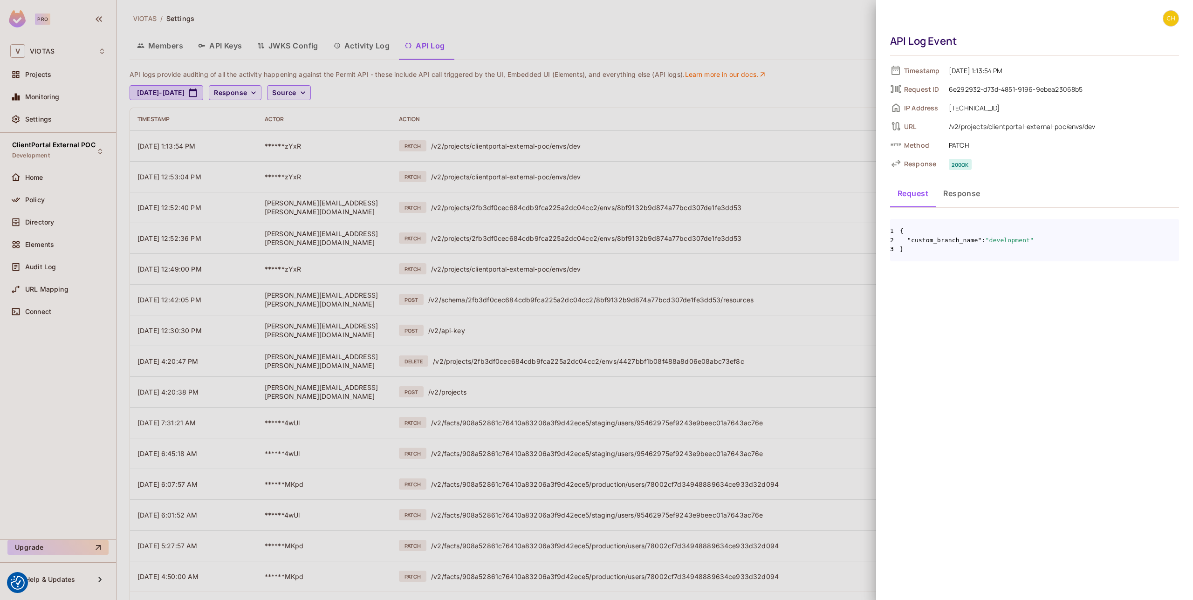
click at [682, 146] on div at bounding box center [596, 300] width 1193 height 600
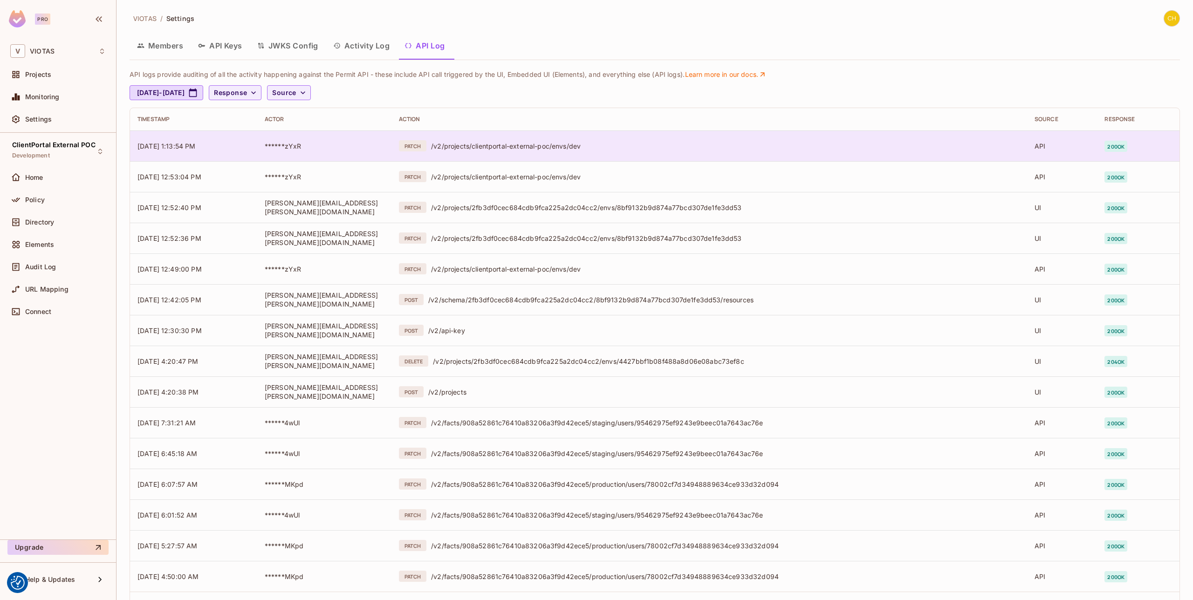
click at [588, 149] on div "/v2/projects/clientportal-external-poc/envs/dev" at bounding box center [725, 146] width 588 height 9
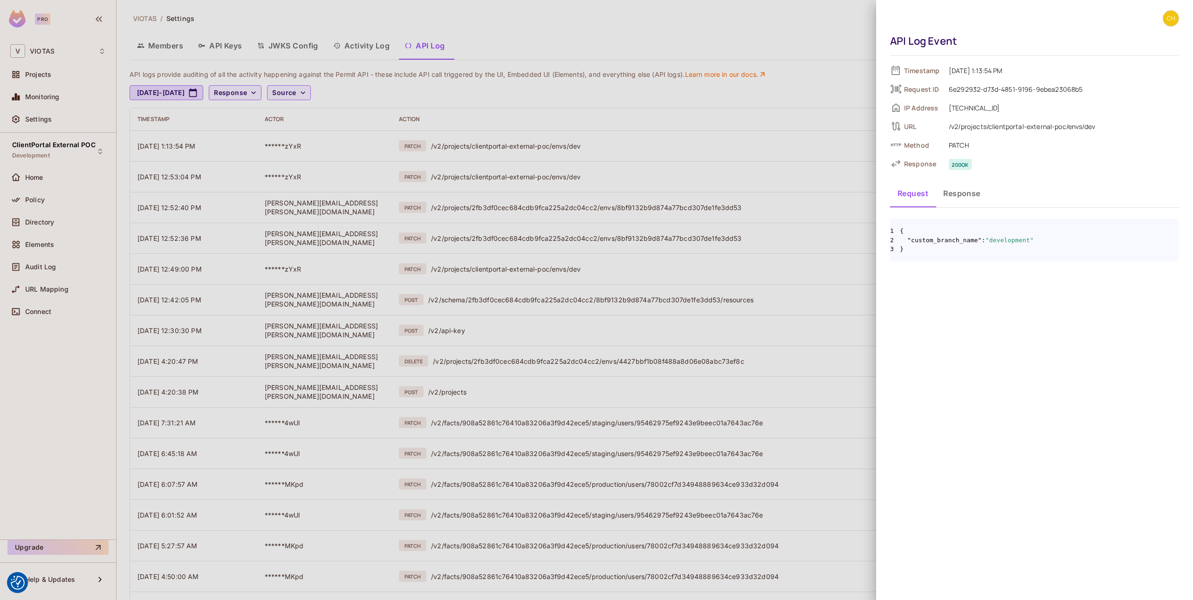
click at [963, 193] on button "Response" at bounding box center [961, 193] width 52 height 23
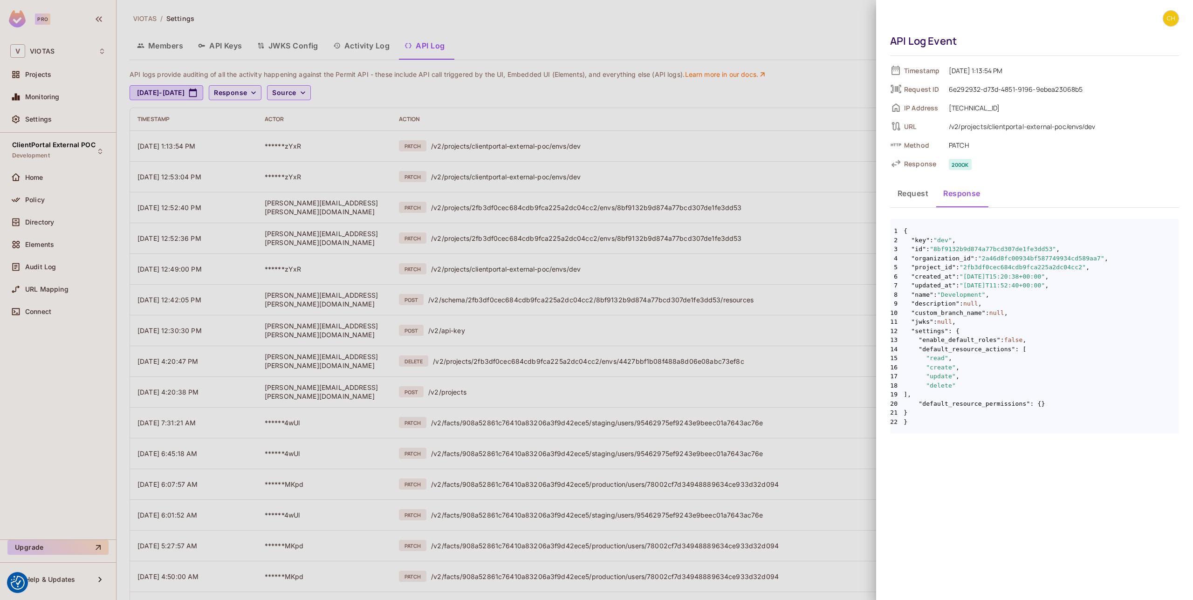
click at [842, 192] on div at bounding box center [596, 300] width 1193 height 600
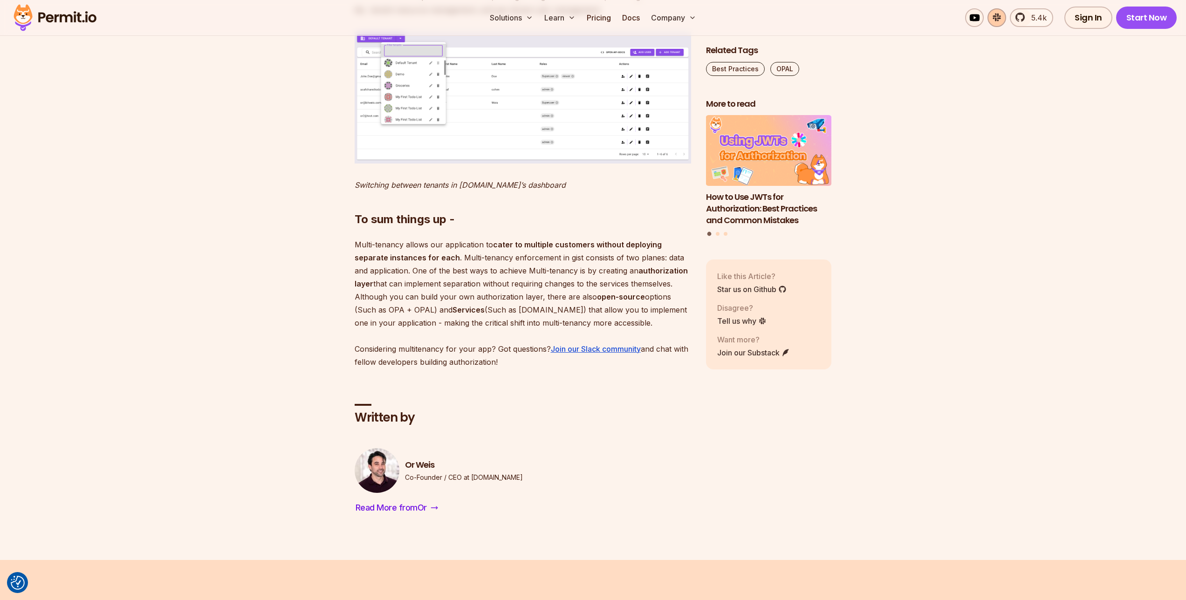
click at [999, 20] on link at bounding box center [996, 17] width 19 height 19
